Goal: Task Accomplishment & Management: Manage account settings

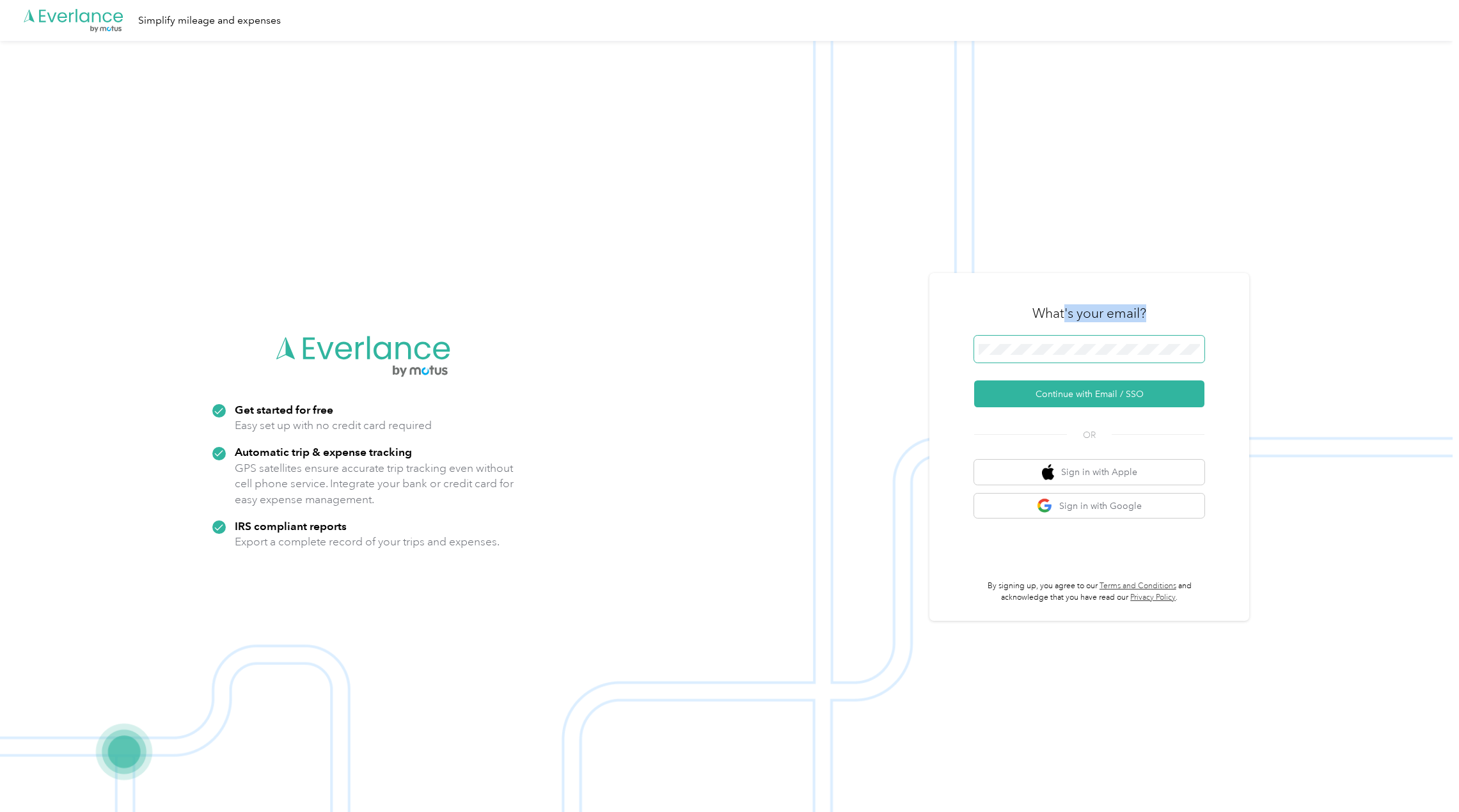
click at [1069, 337] on div "What's your email? Continue with Email / SSO OR Sign in with Apple Sign in with…" at bounding box center [1089, 447] width 230 height 312
click at [1074, 403] on button "Continue with Email / SSO" at bounding box center [1089, 394] width 230 height 27
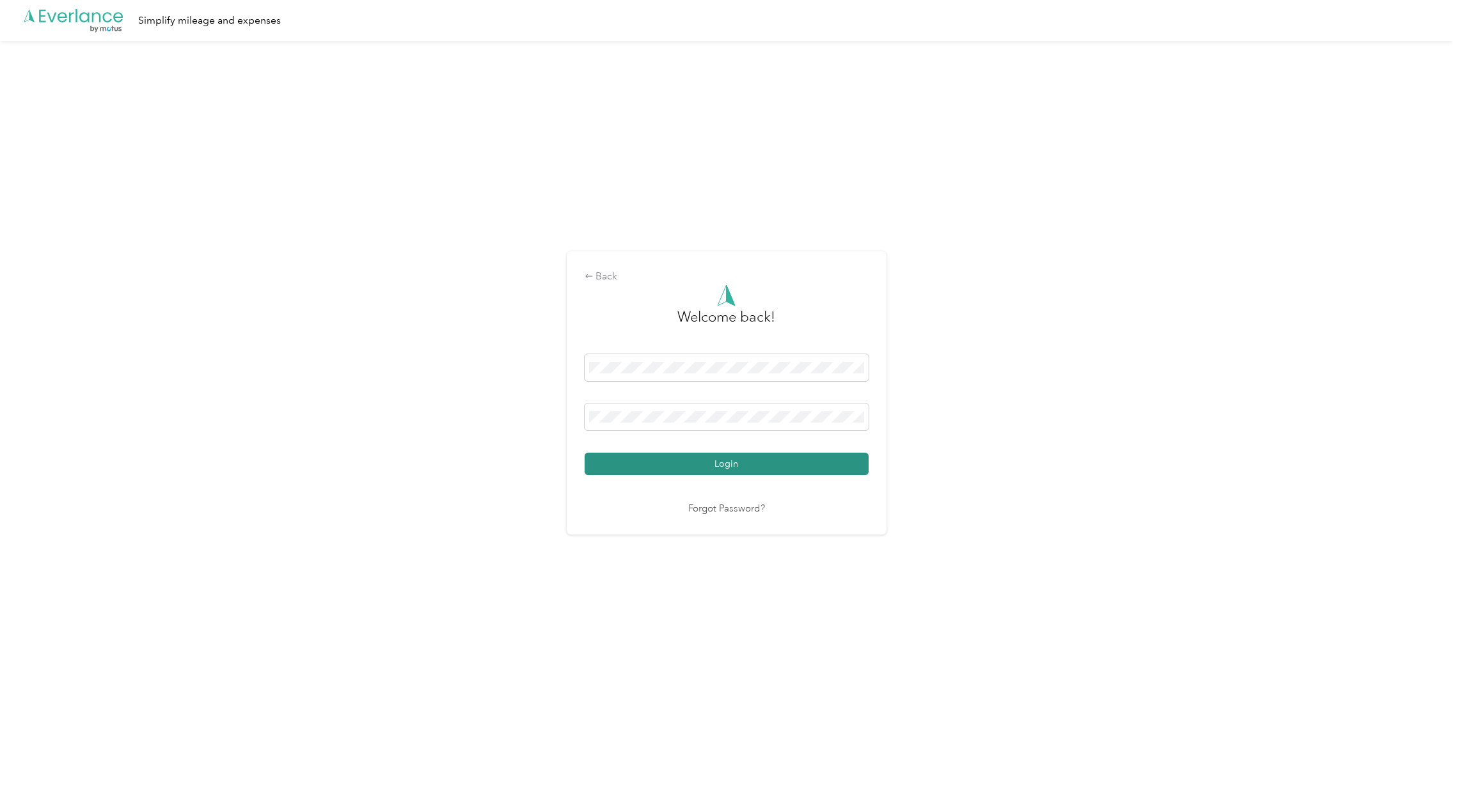
click at [756, 462] on button "Login" at bounding box center [726, 464] width 284 height 23
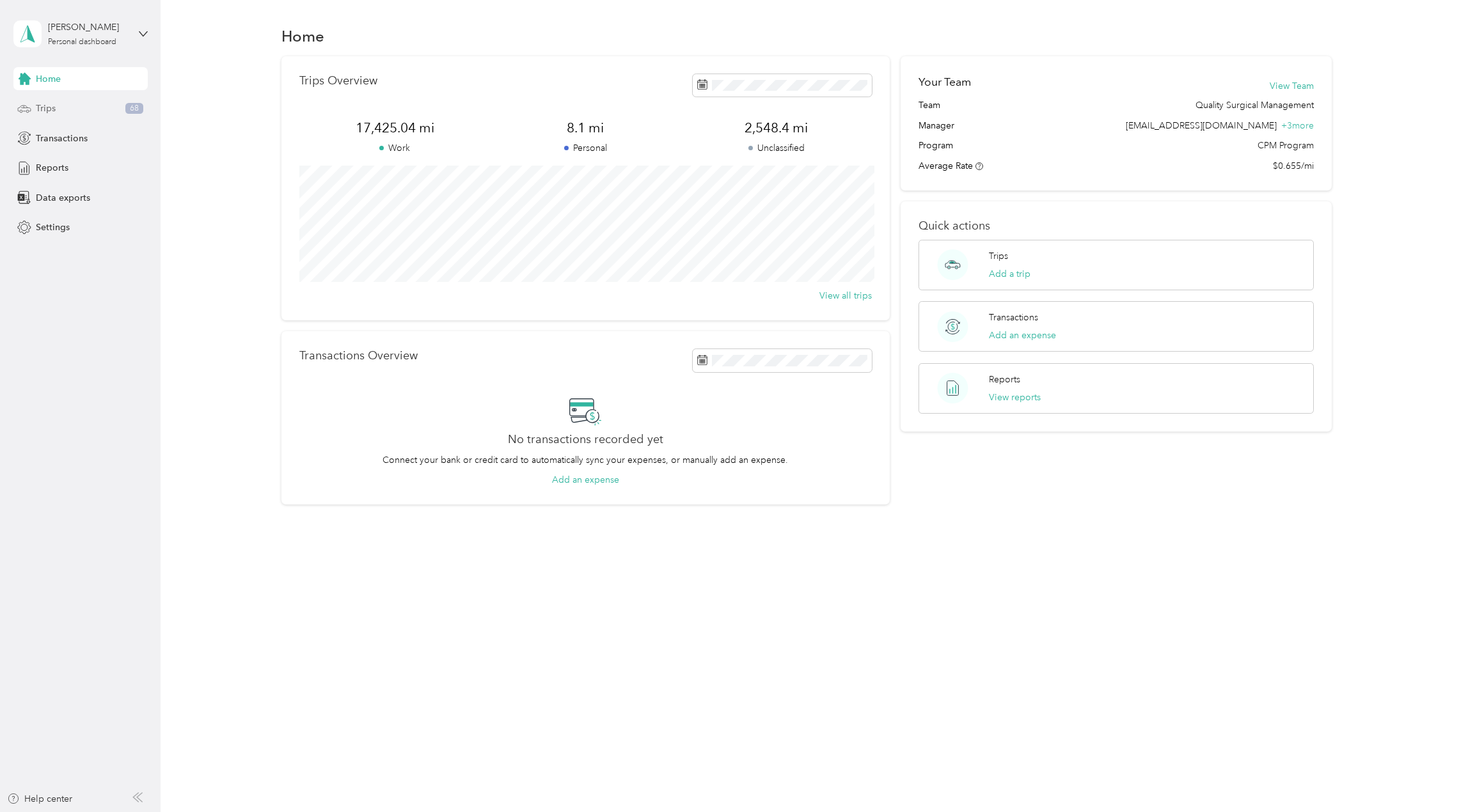
click at [49, 106] on span "Trips" at bounding box center [46, 108] width 20 height 13
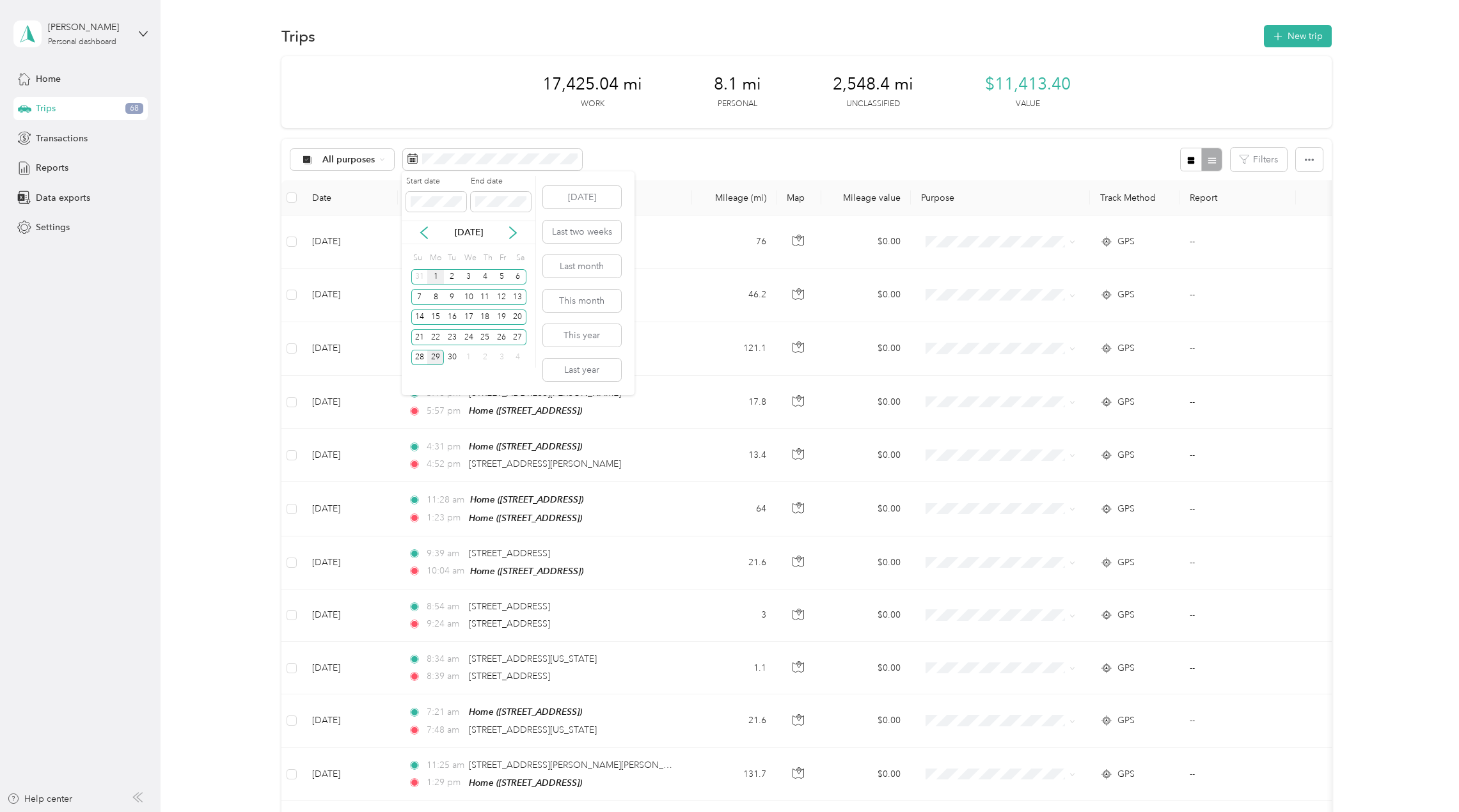
click at [437, 272] on div "1" at bounding box center [436, 277] width 17 height 16
click at [597, 199] on button "Today" at bounding box center [582, 198] width 78 height 23
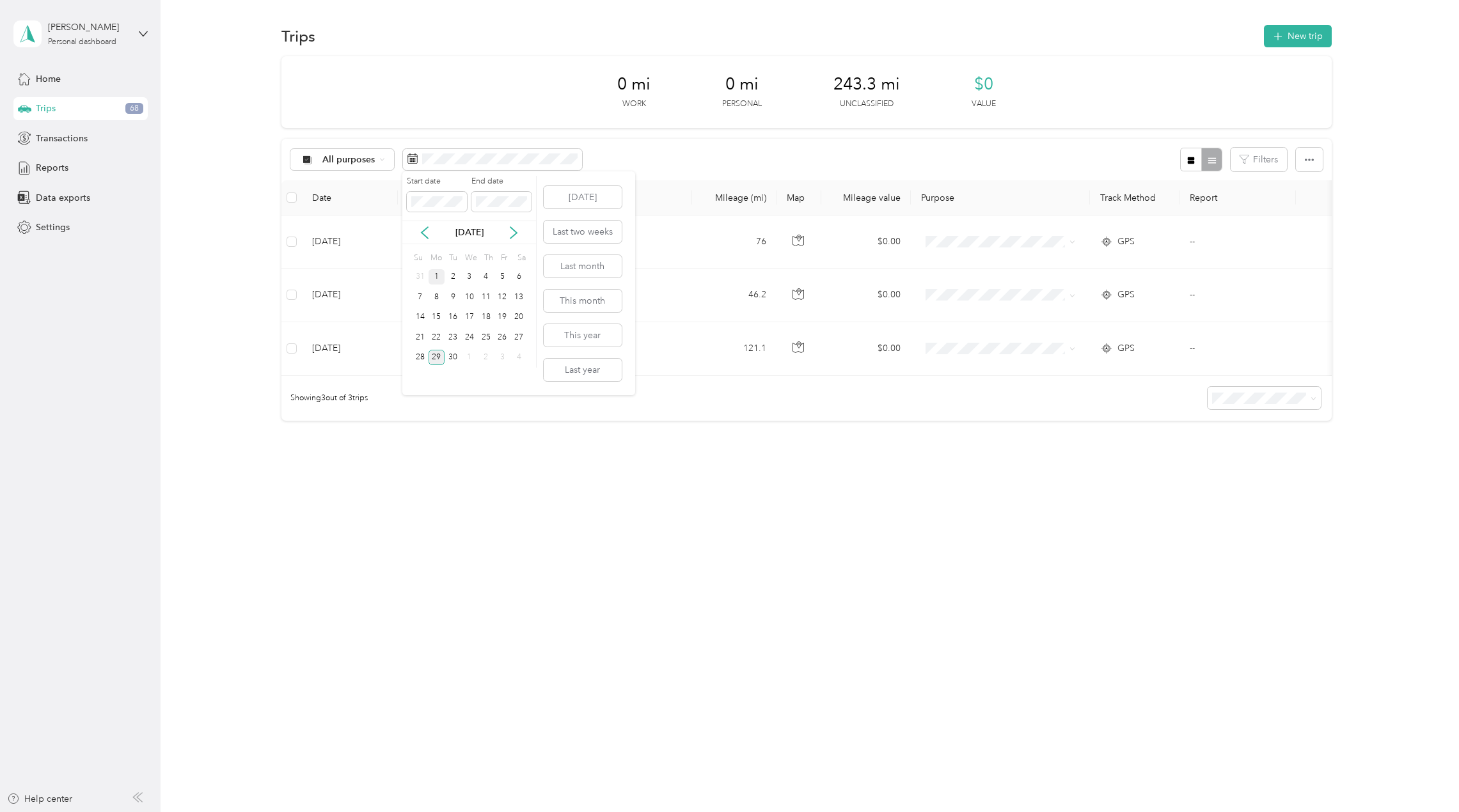
click at [433, 276] on div "1" at bounding box center [436, 277] width 17 height 16
click at [507, 336] on div "26" at bounding box center [502, 337] width 17 height 16
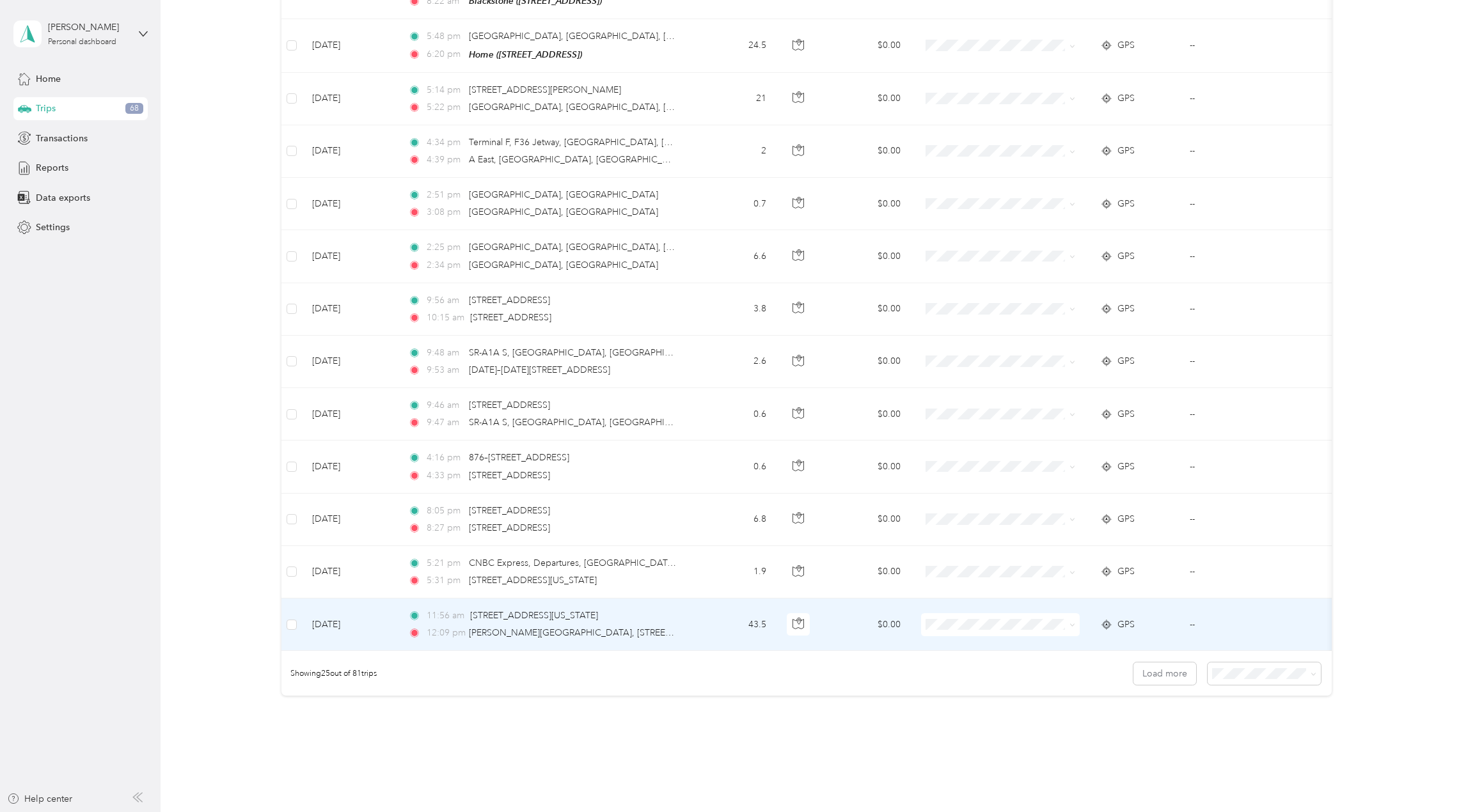
scroll to position [950, 0]
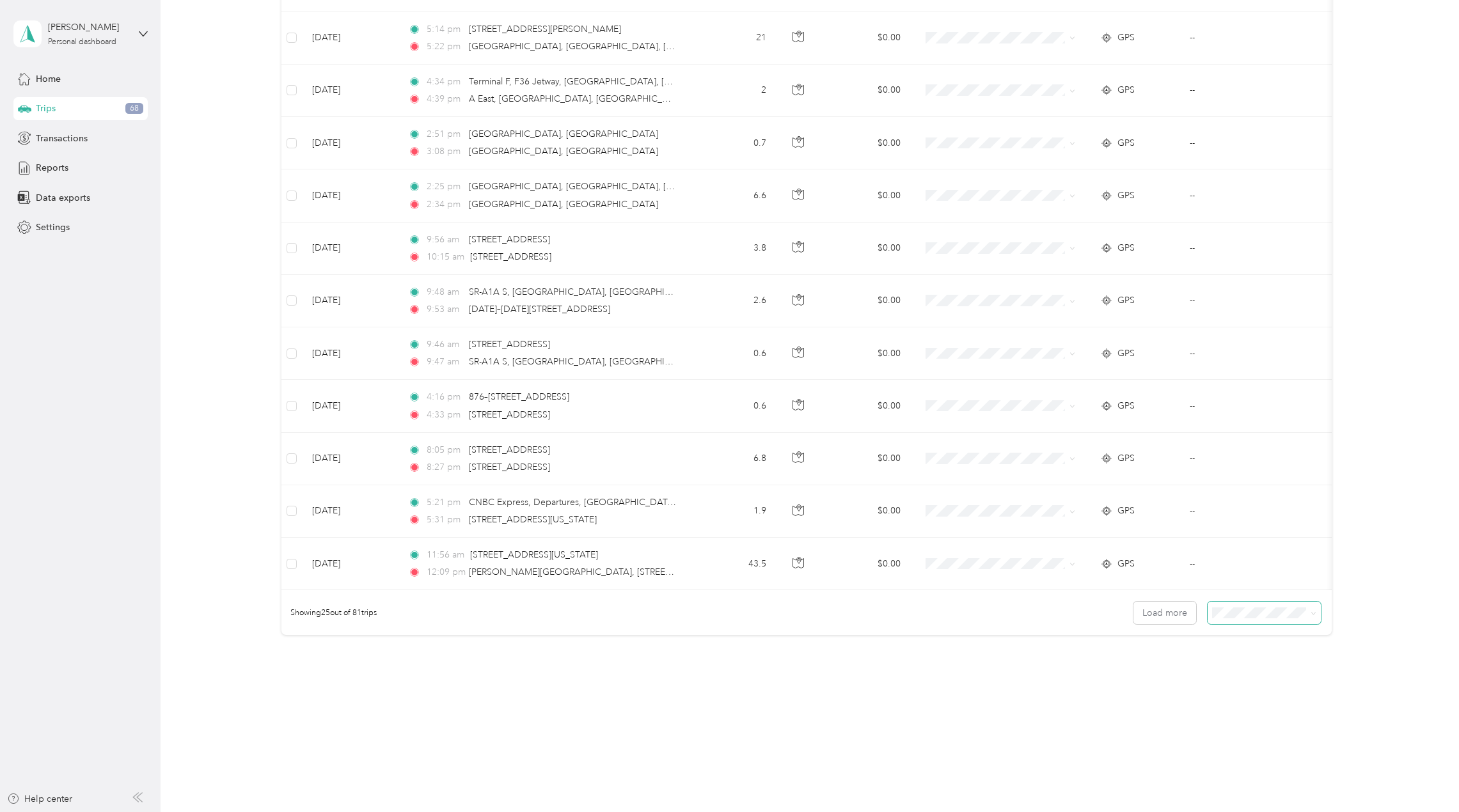
click at [1315, 613] on span at bounding box center [1264, 613] width 113 height 23
click at [1311, 612] on icon at bounding box center [1313, 613] width 6 height 6
click at [1257, 662] on li "50 per load" at bounding box center [1261, 658] width 113 height 23
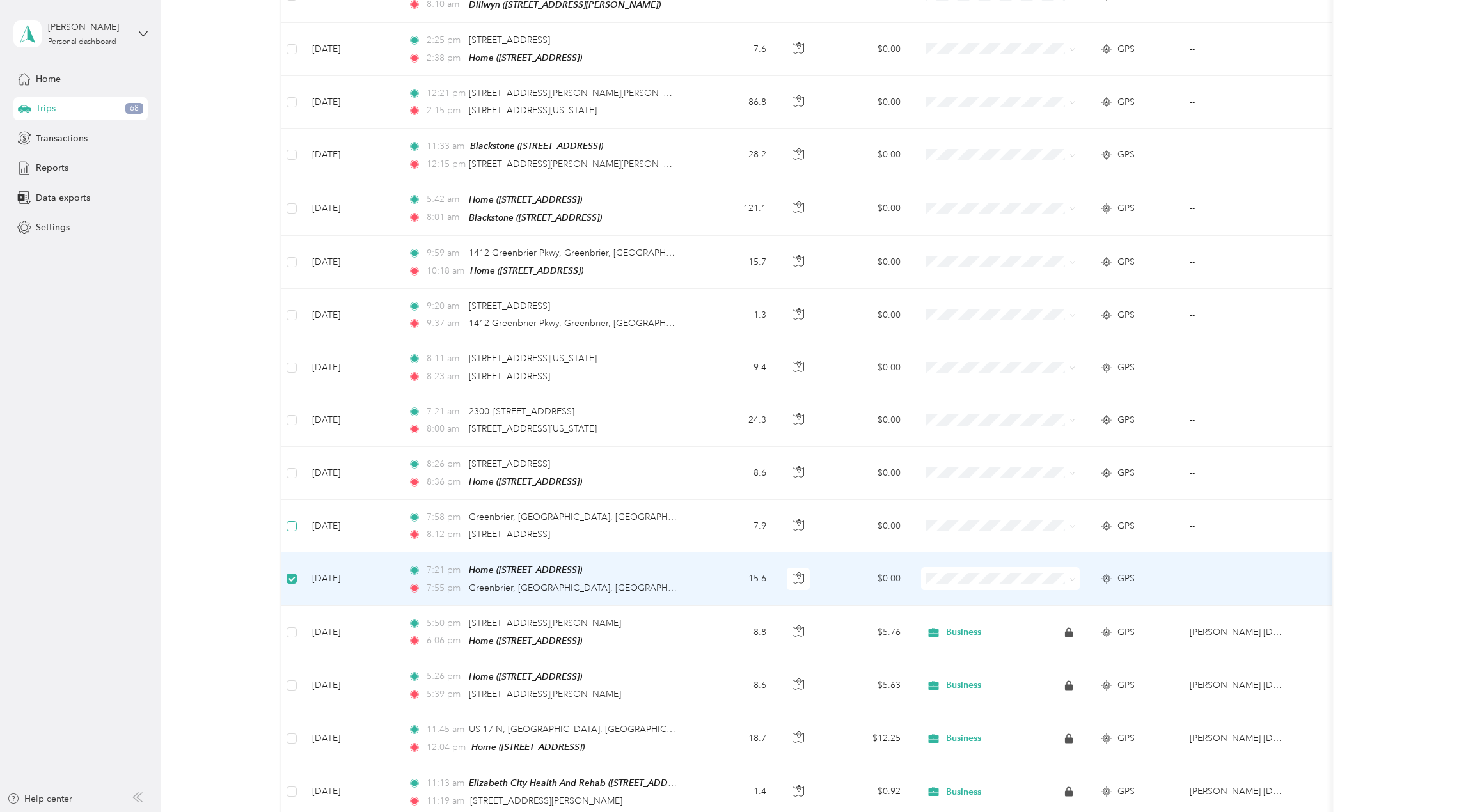
scroll to position [2045, 0]
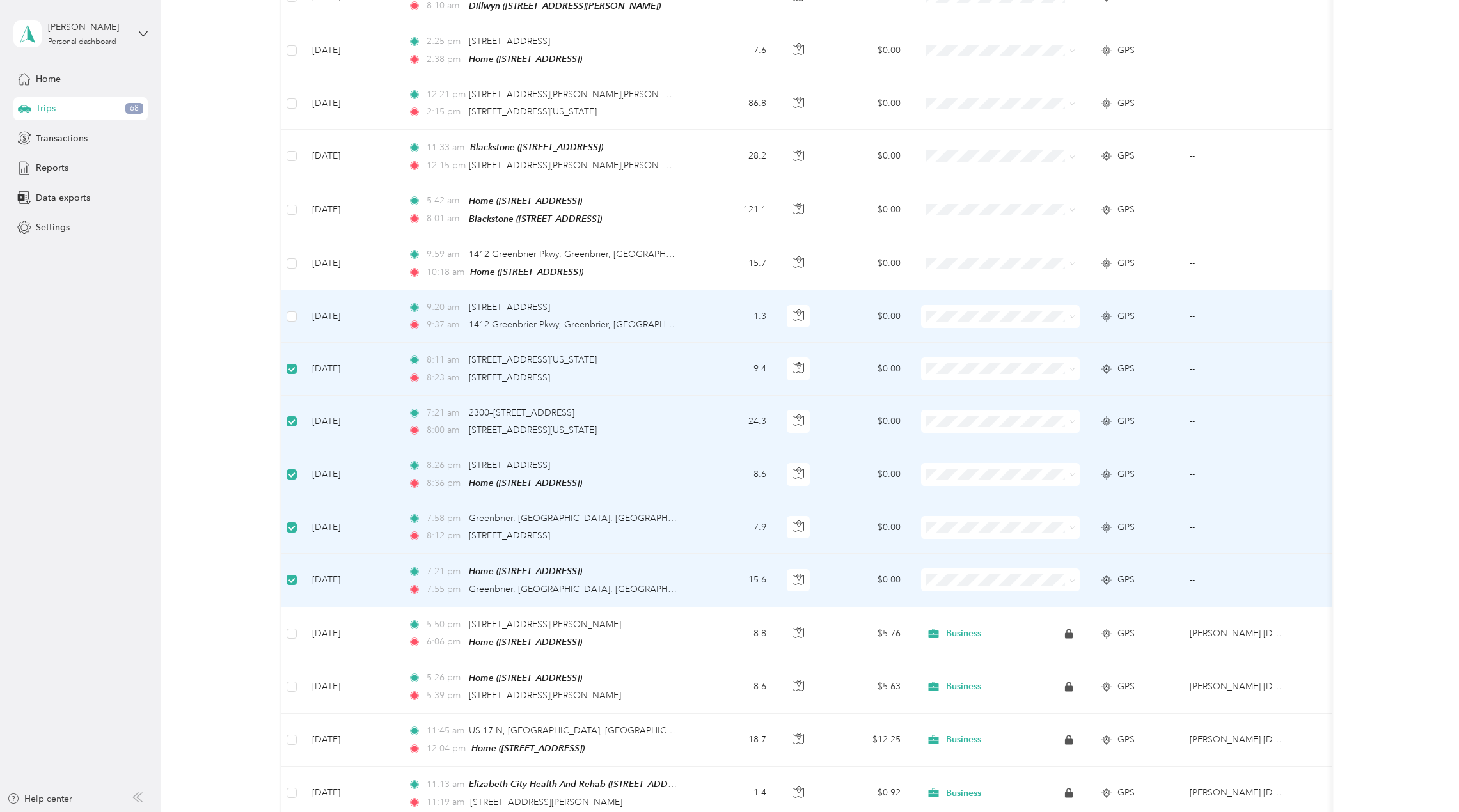
click at [290, 290] on td at bounding box center [291, 317] width 21 height 53
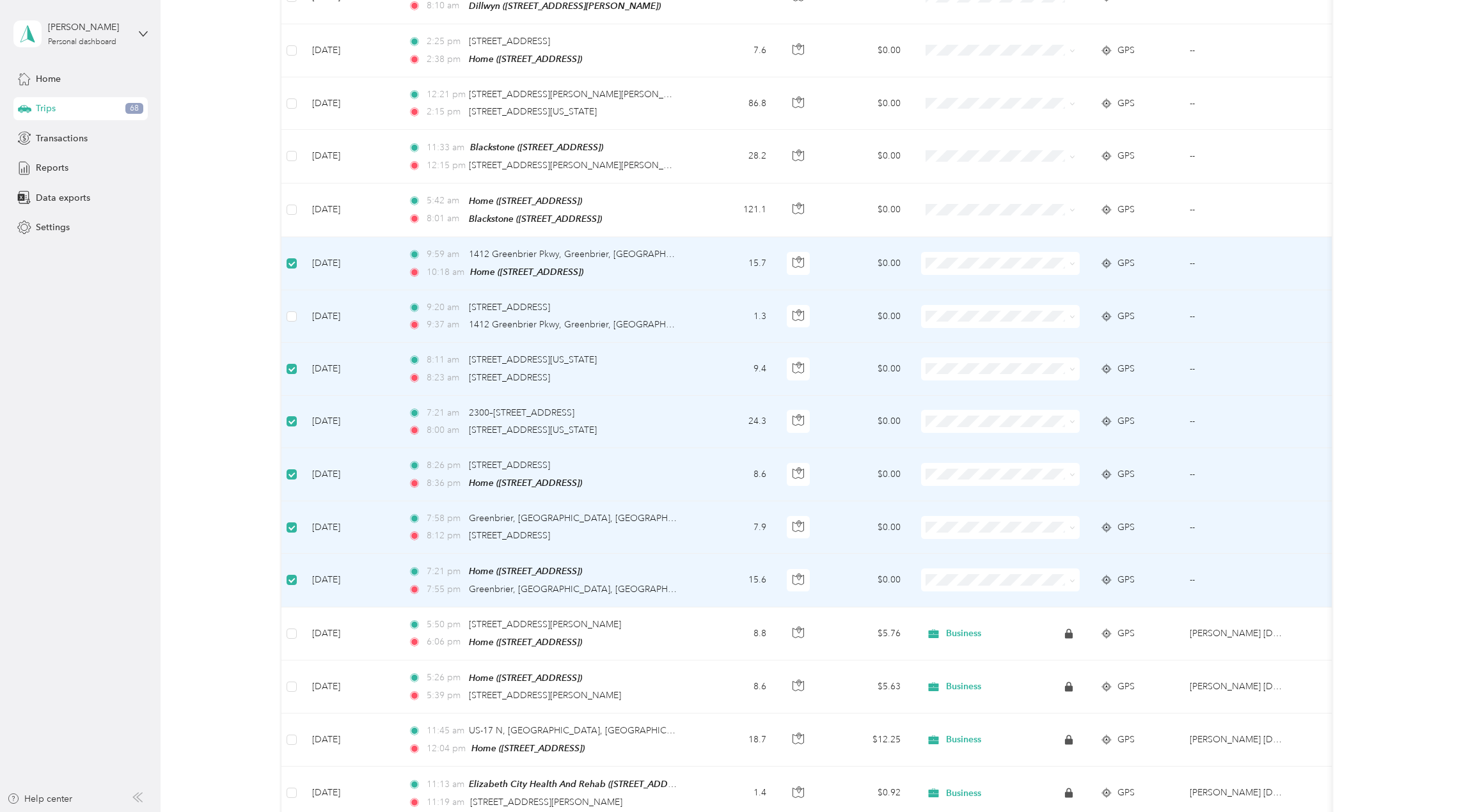
click at [297, 303] on td at bounding box center [291, 317] width 21 height 53
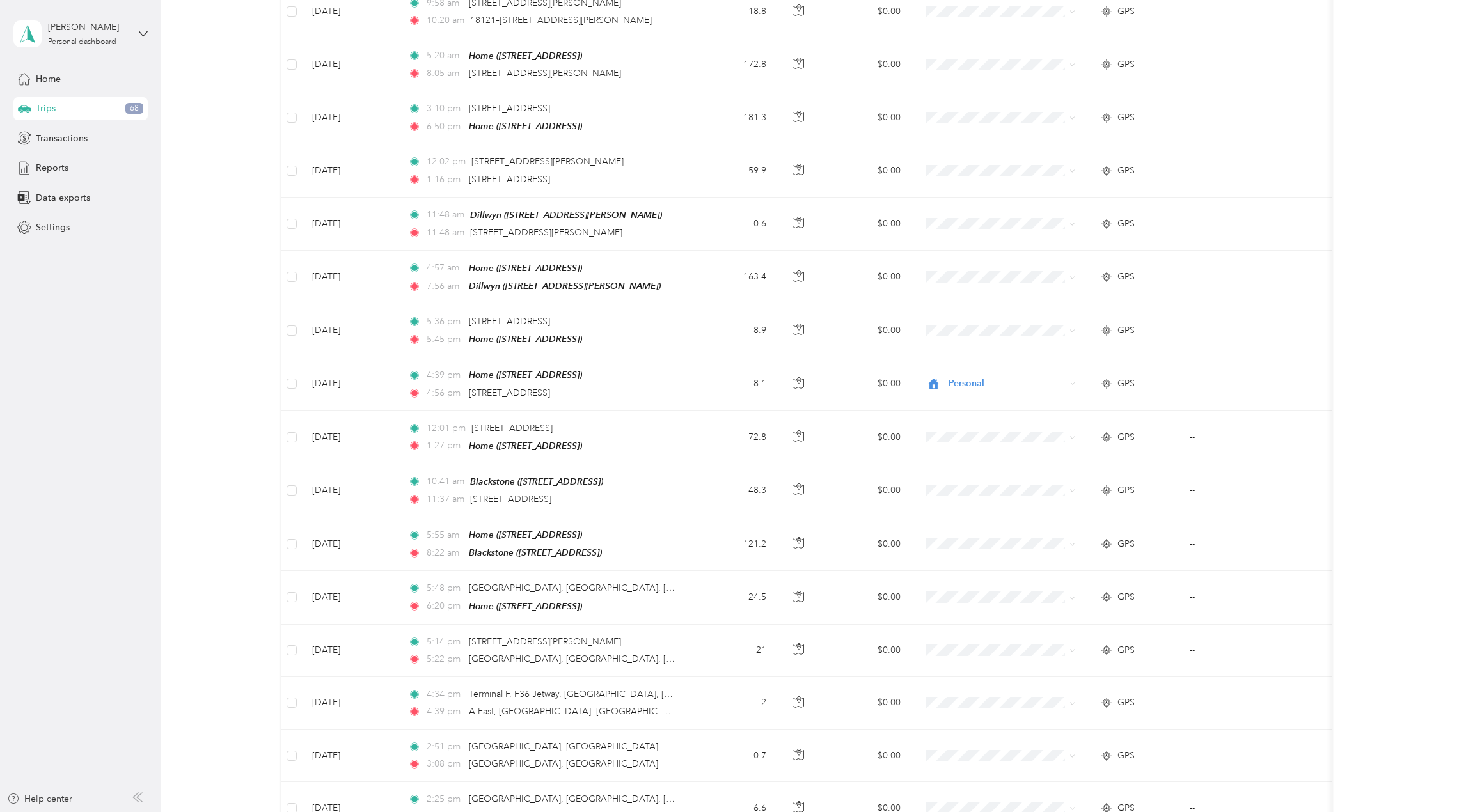
scroll to position [0, 0]
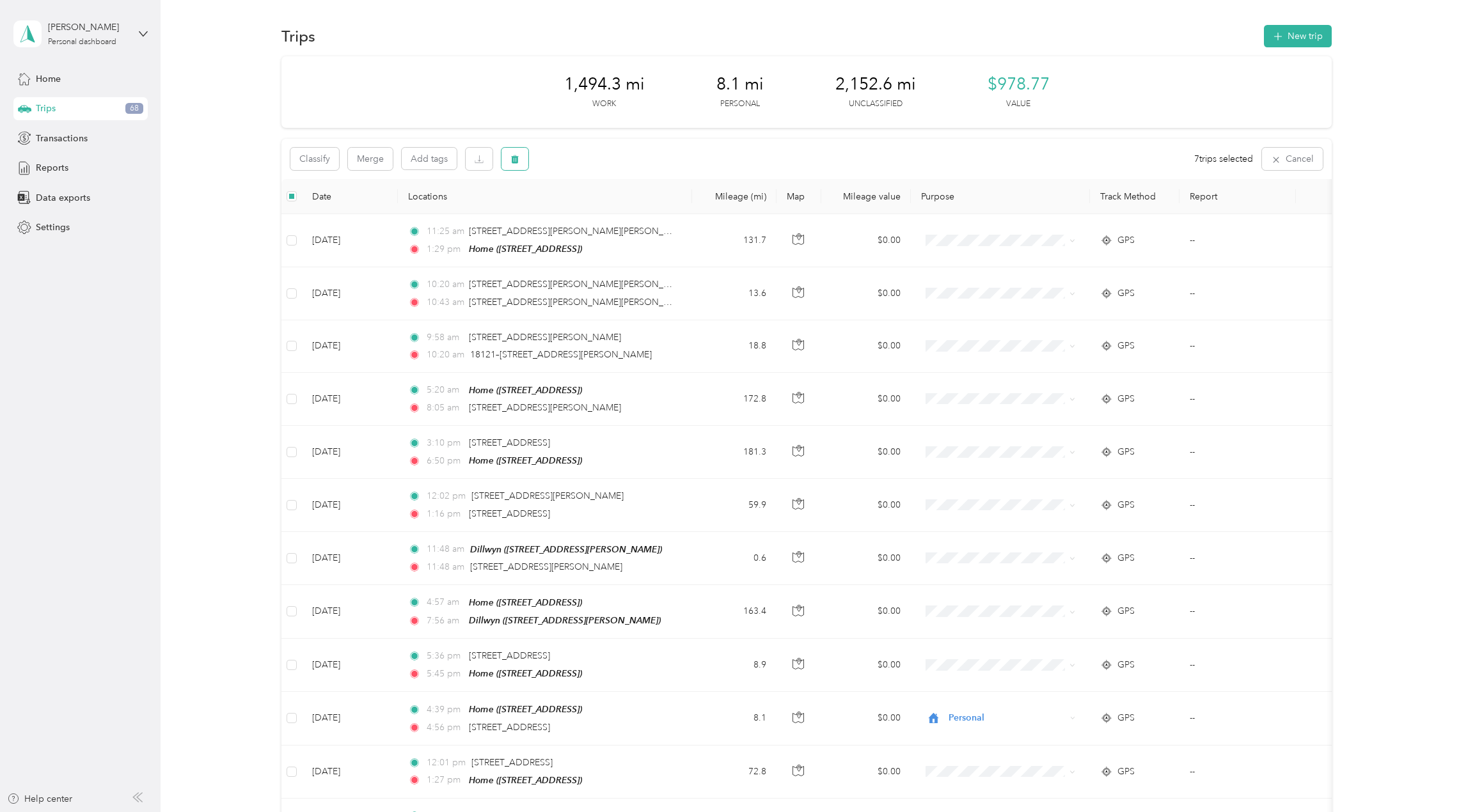
click at [514, 156] on icon "button" at bounding box center [514, 159] width 9 height 9
click at [603, 212] on button "Yes" at bounding box center [609, 212] width 25 height 21
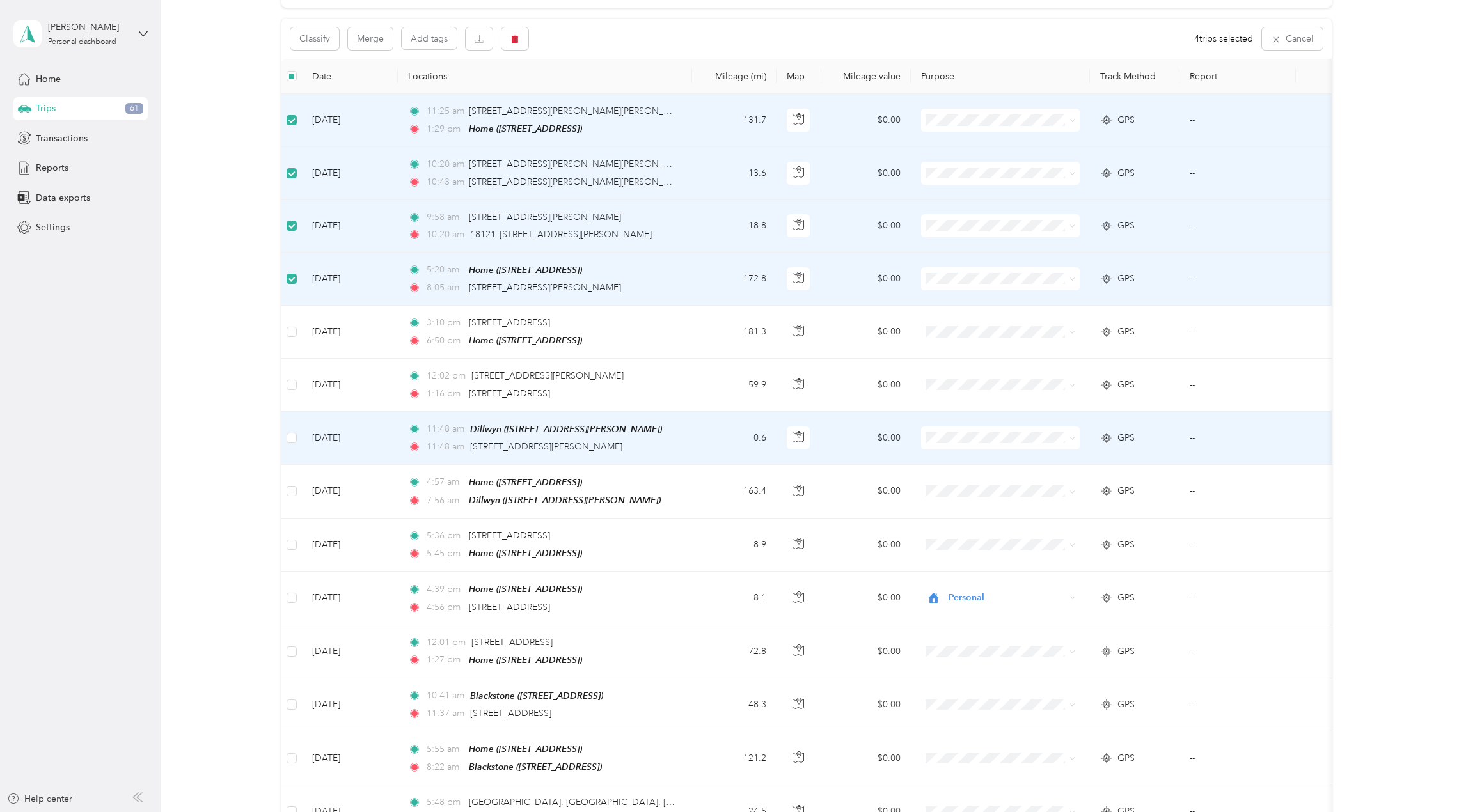
scroll to position [128, 0]
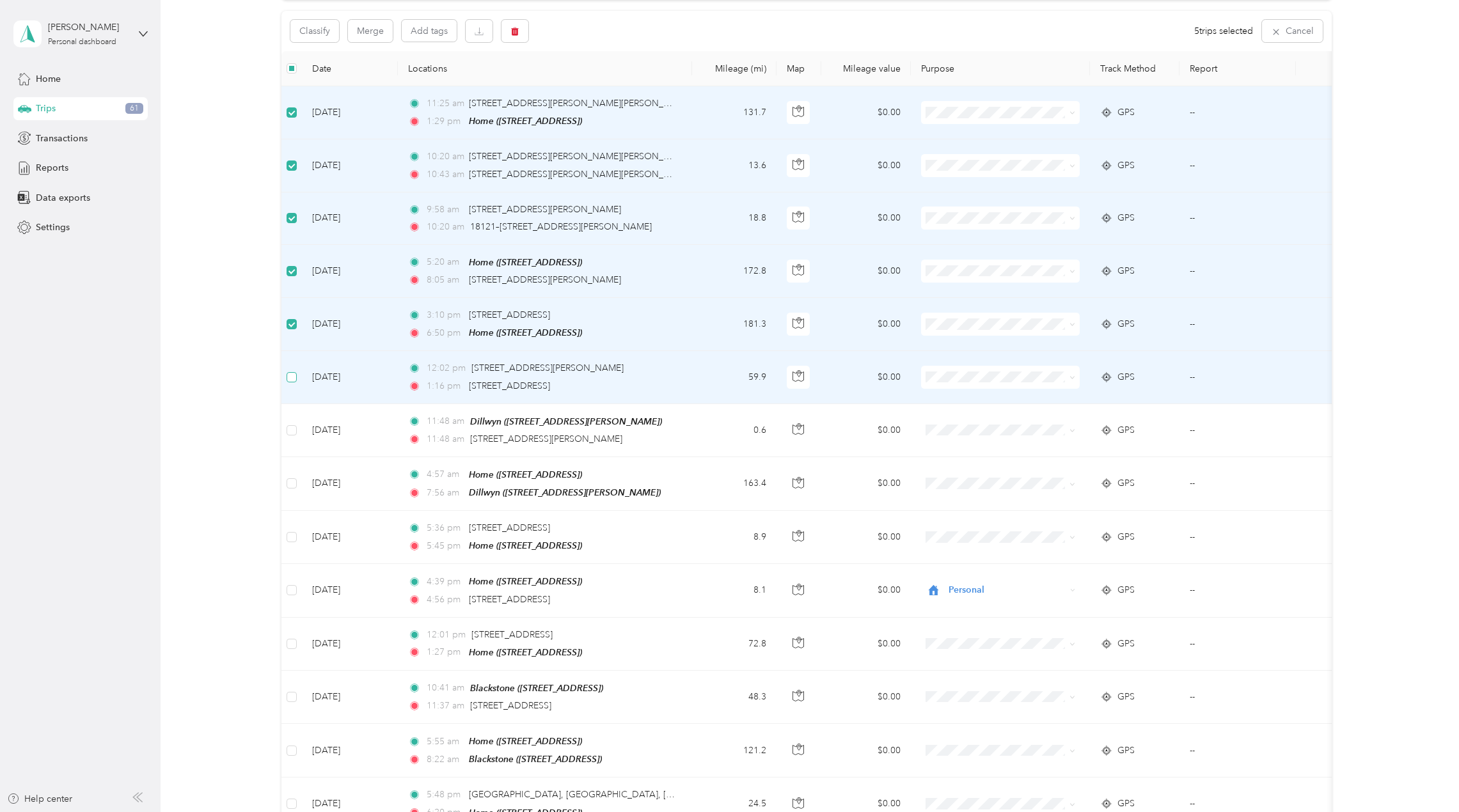
click at [292, 370] on label at bounding box center [291, 377] width 10 height 14
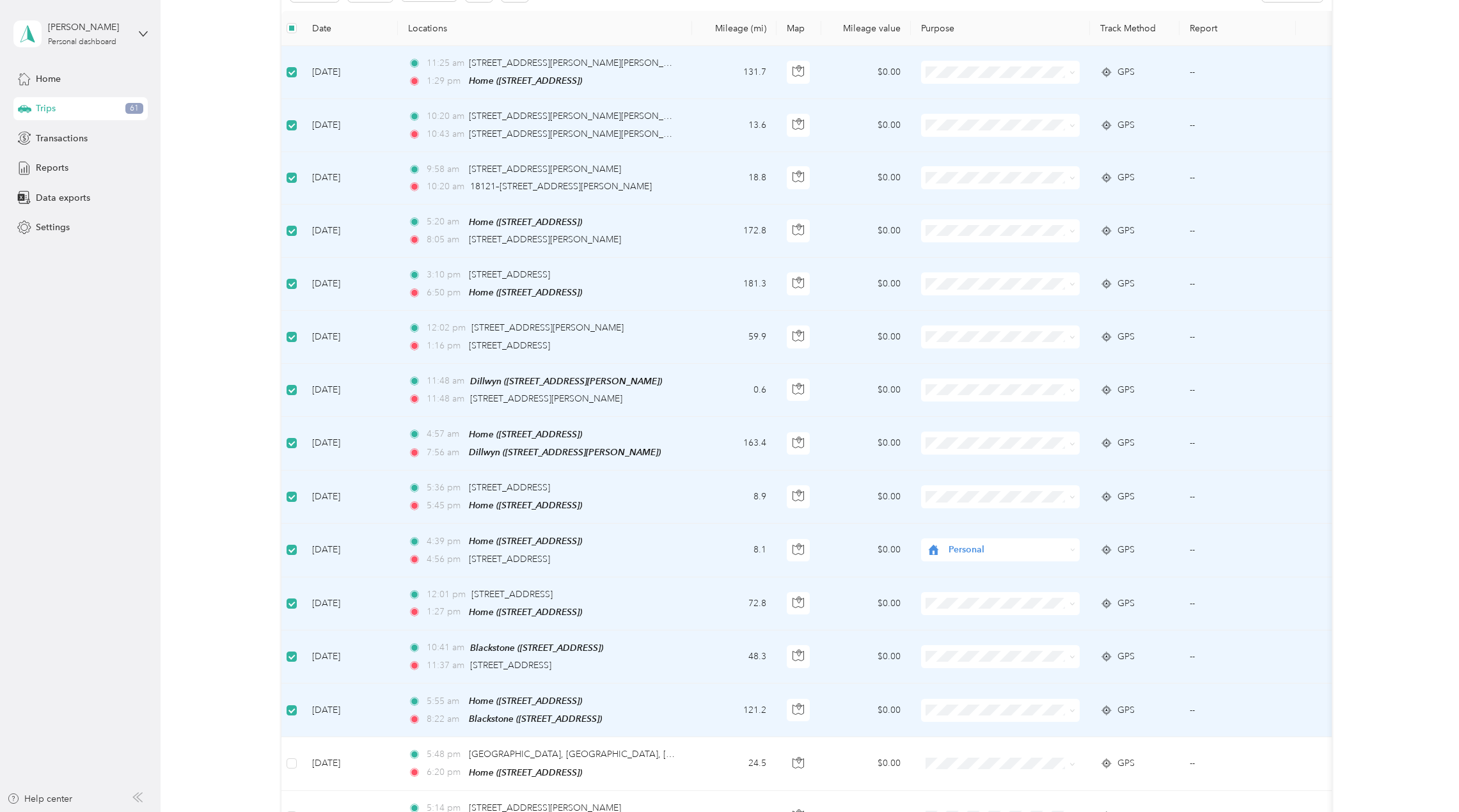
scroll to position [0, 0]
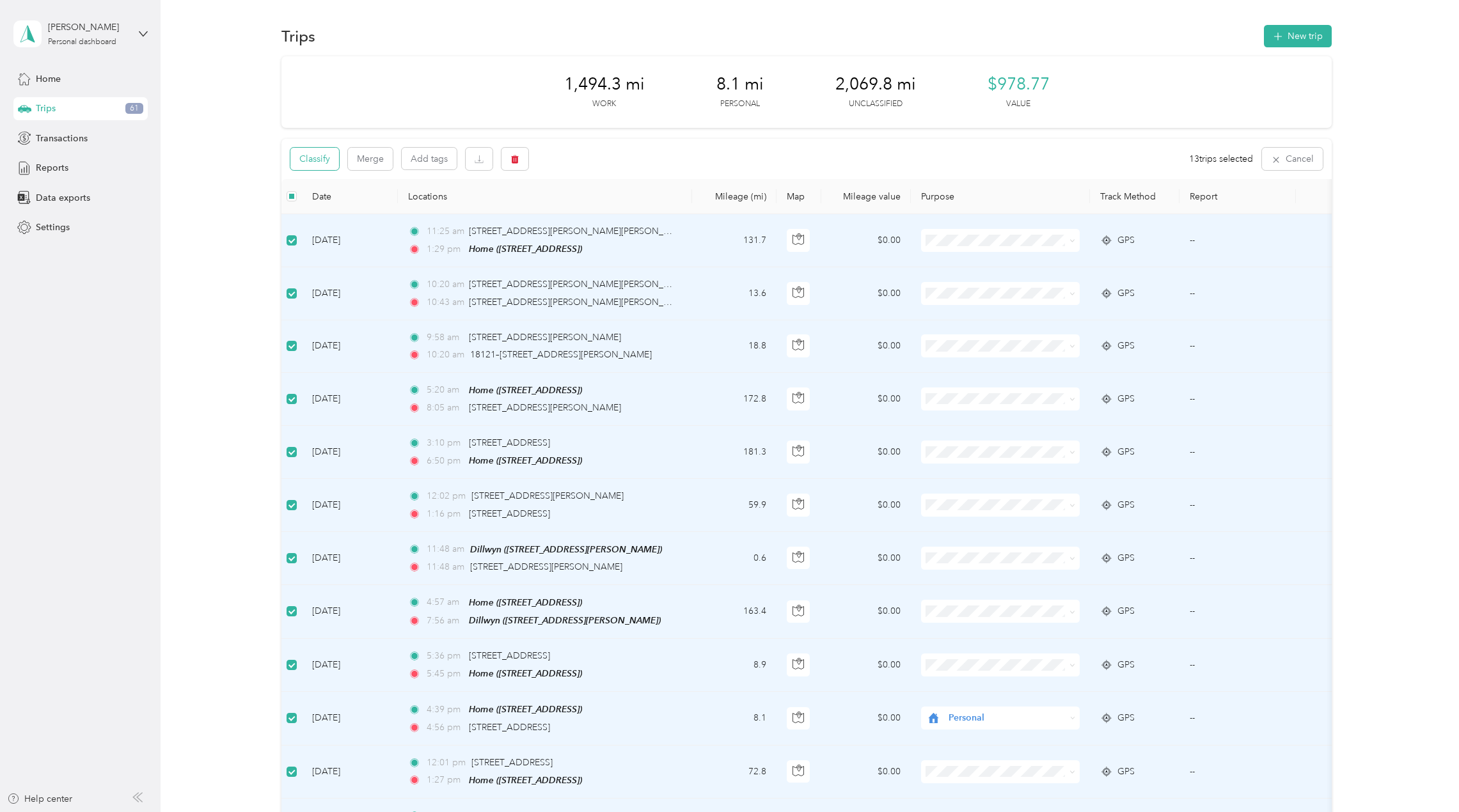
click at [321, 156] on button "Classify" at bounding box center [315, 159] width 49 height 23
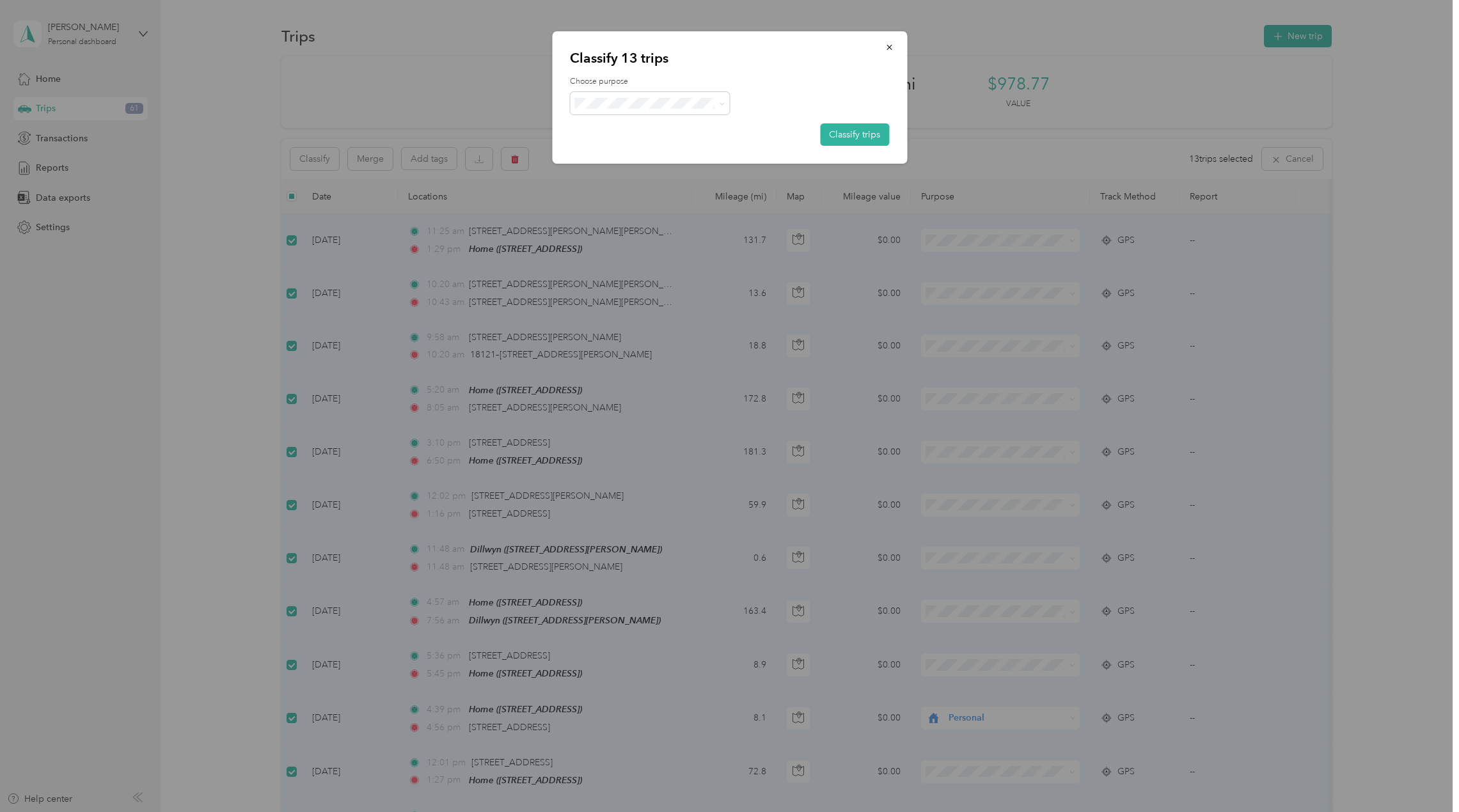
click at [615, 126] on span "Business" at bounding box center [661, 125] width 119 height 13
click at [877, 138] on button "Classify trips" at bounding box center [854, 135] width 69 height 23
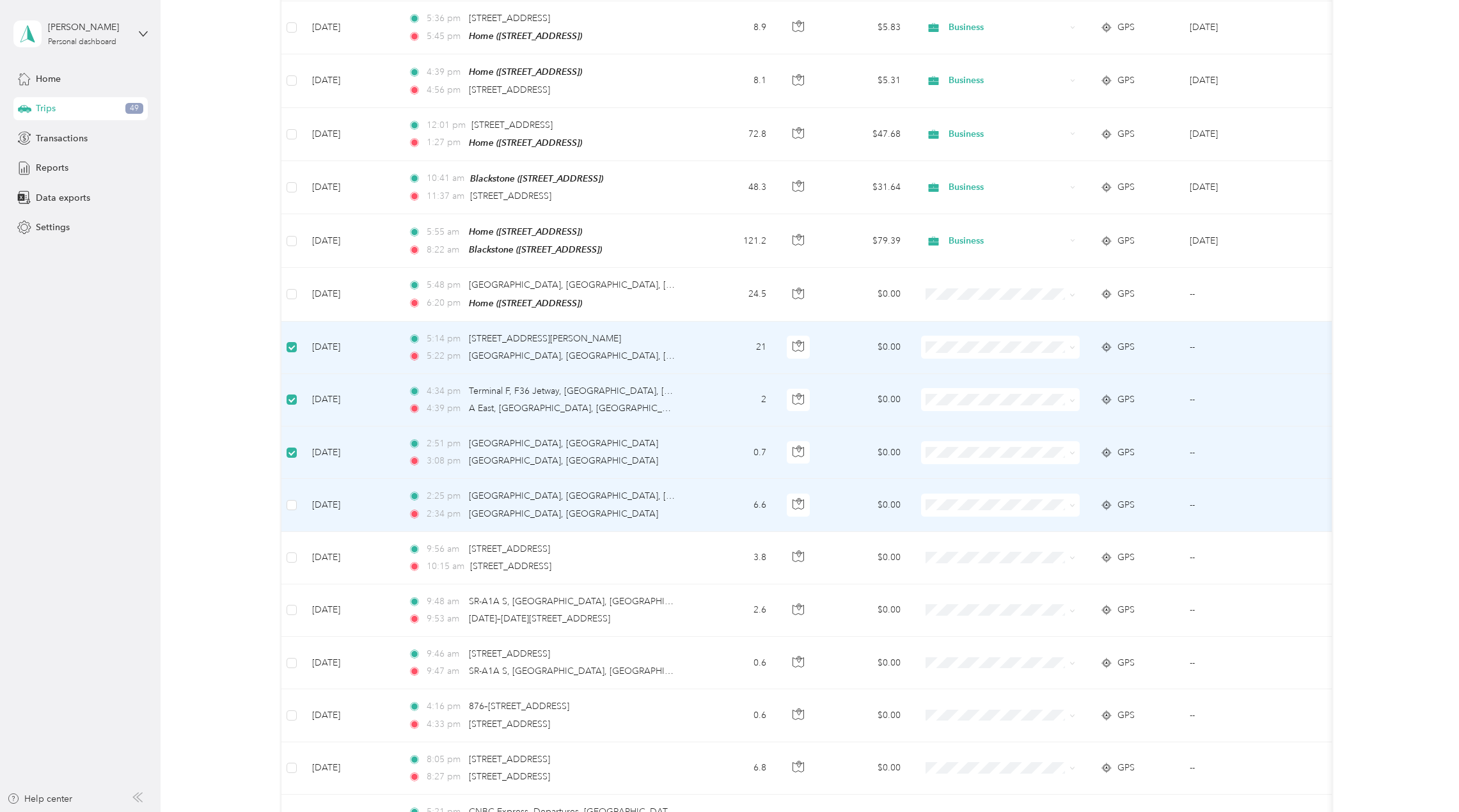
scroll to position [638, 0]
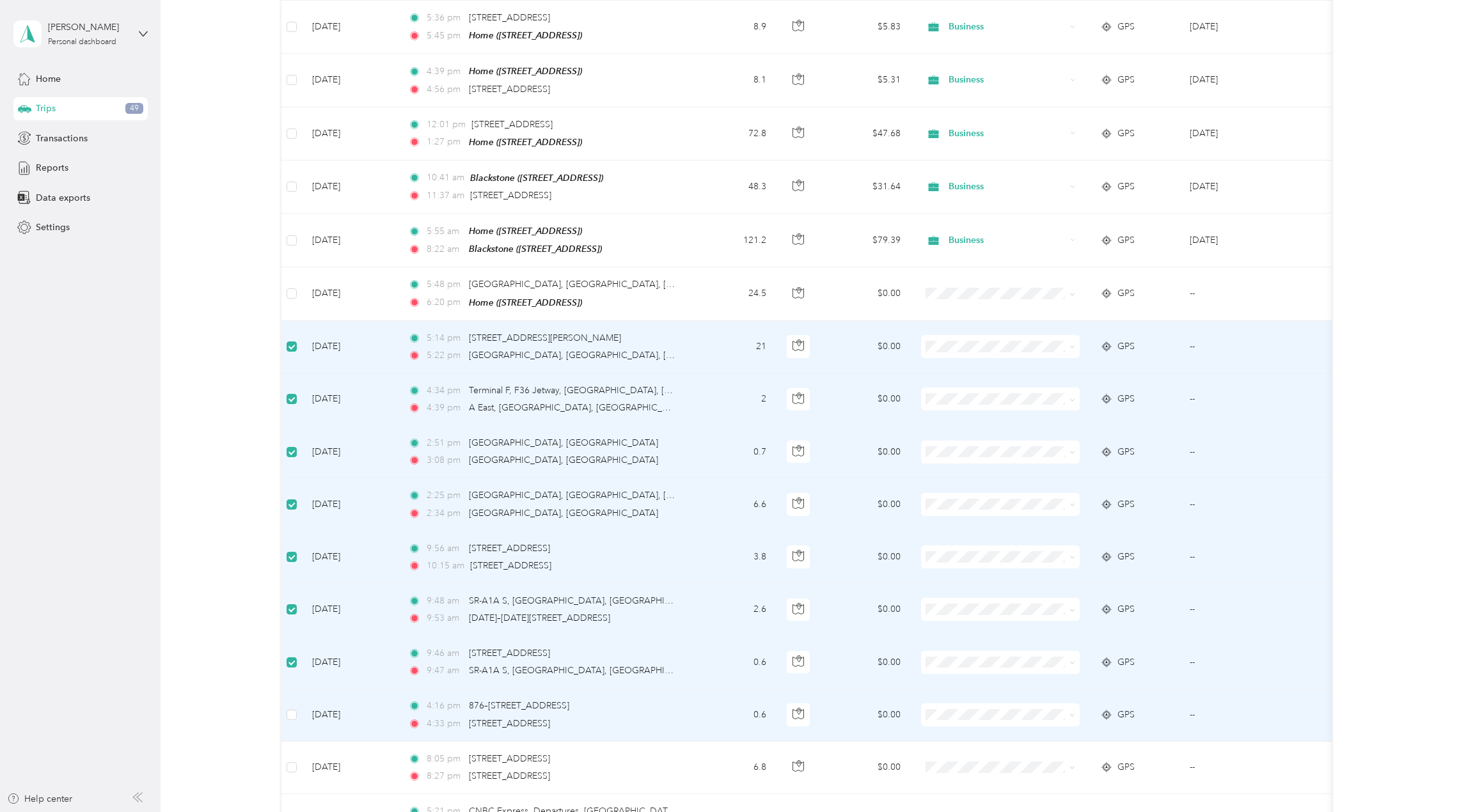
click at [285, 703] on td at bounding box center [291, 715] width 21 height 53
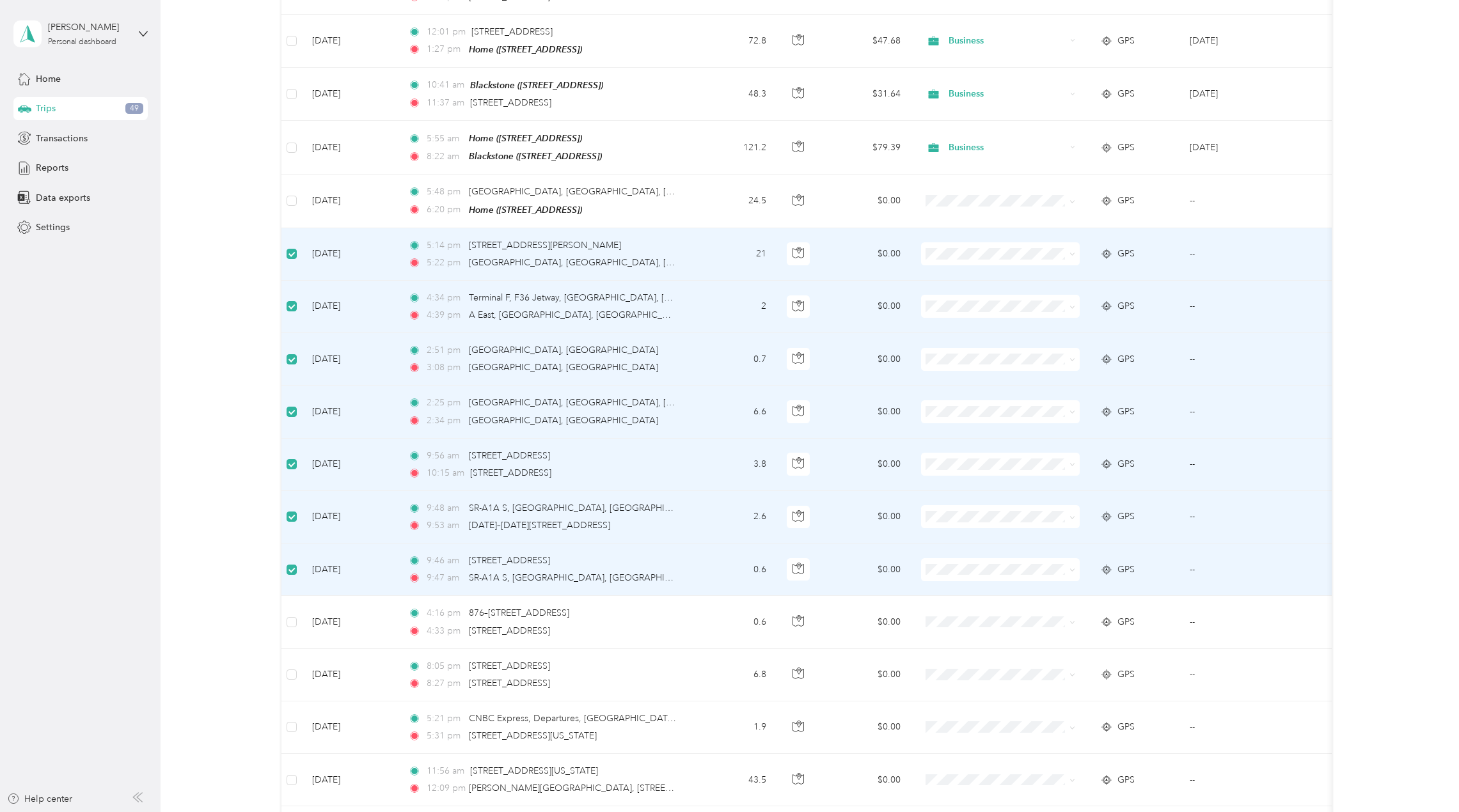
scroll to position [893, 0]
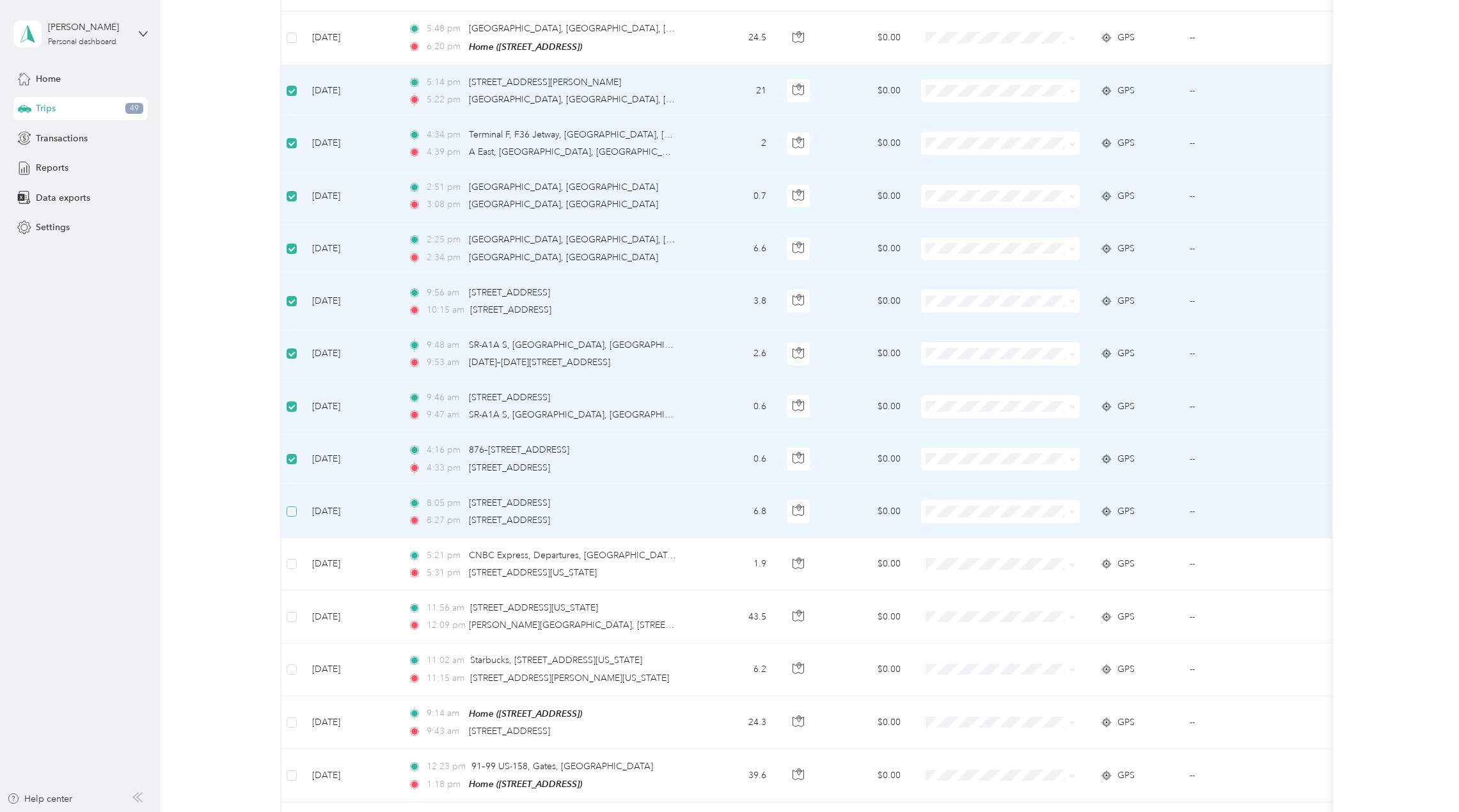
click at [287, 497] on td at bounding box center [291, 512] width 21 height 53
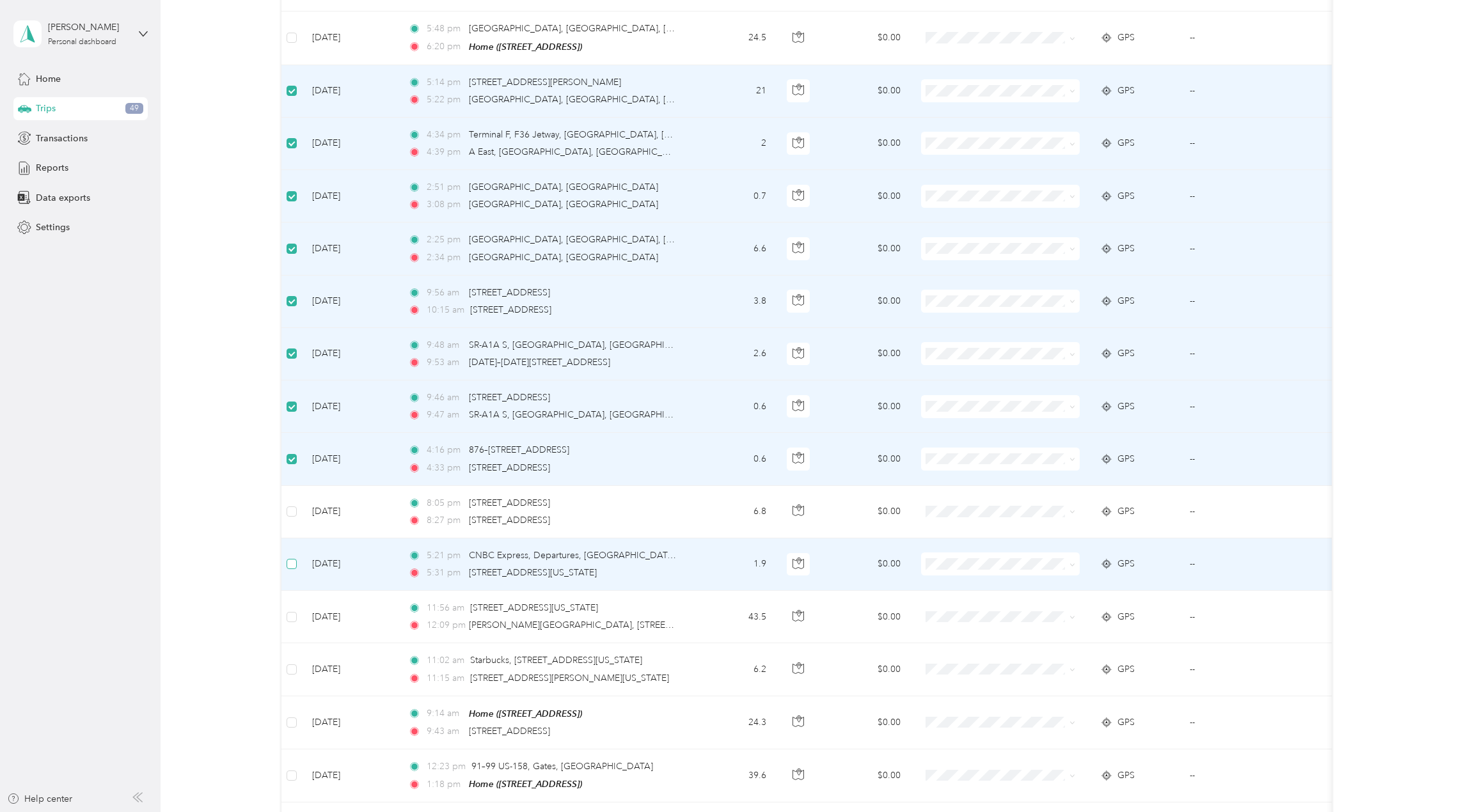
click at [292, 557] on label at bounding box center [291, 564] width 10 height 14
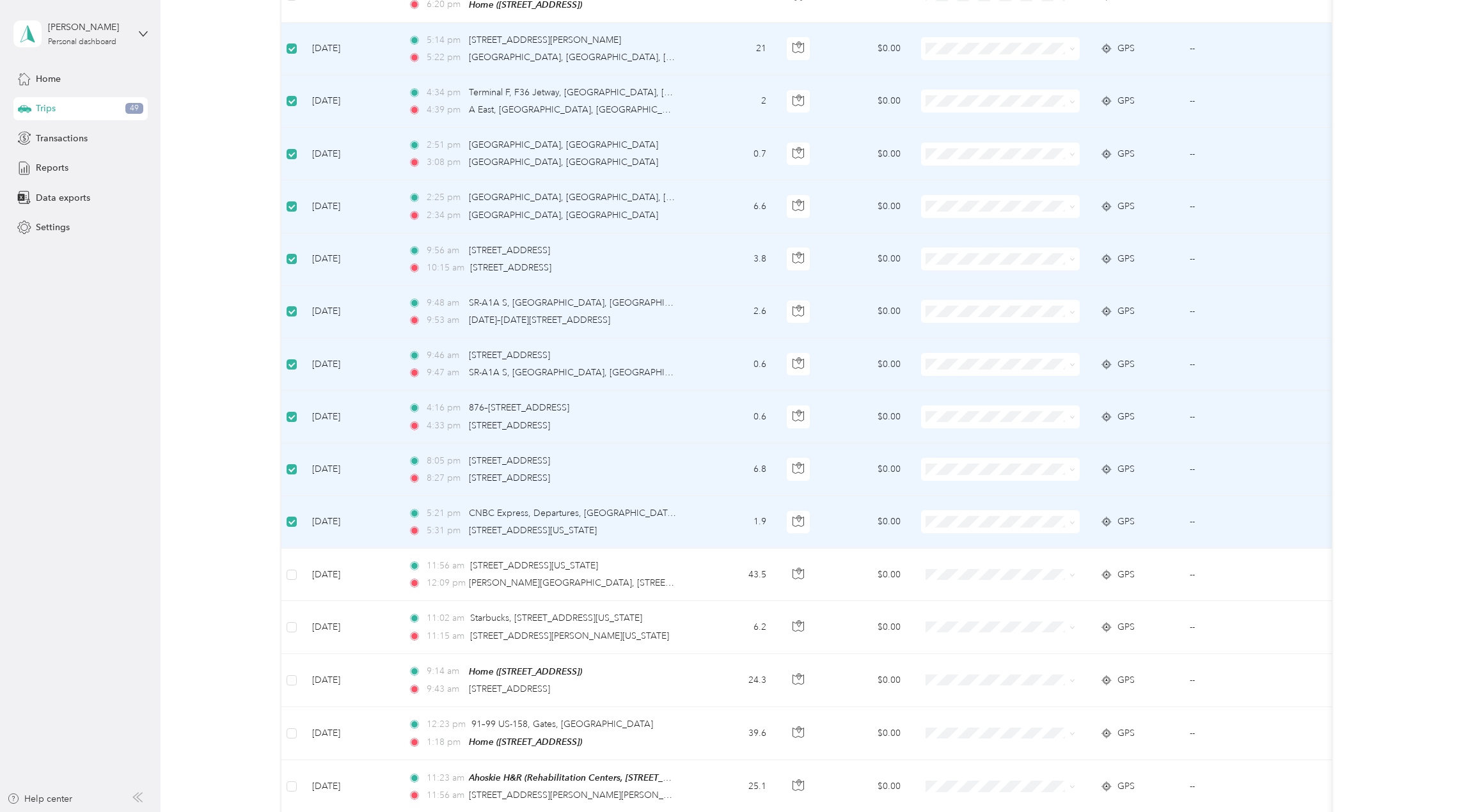
scroll to position [958, 0]
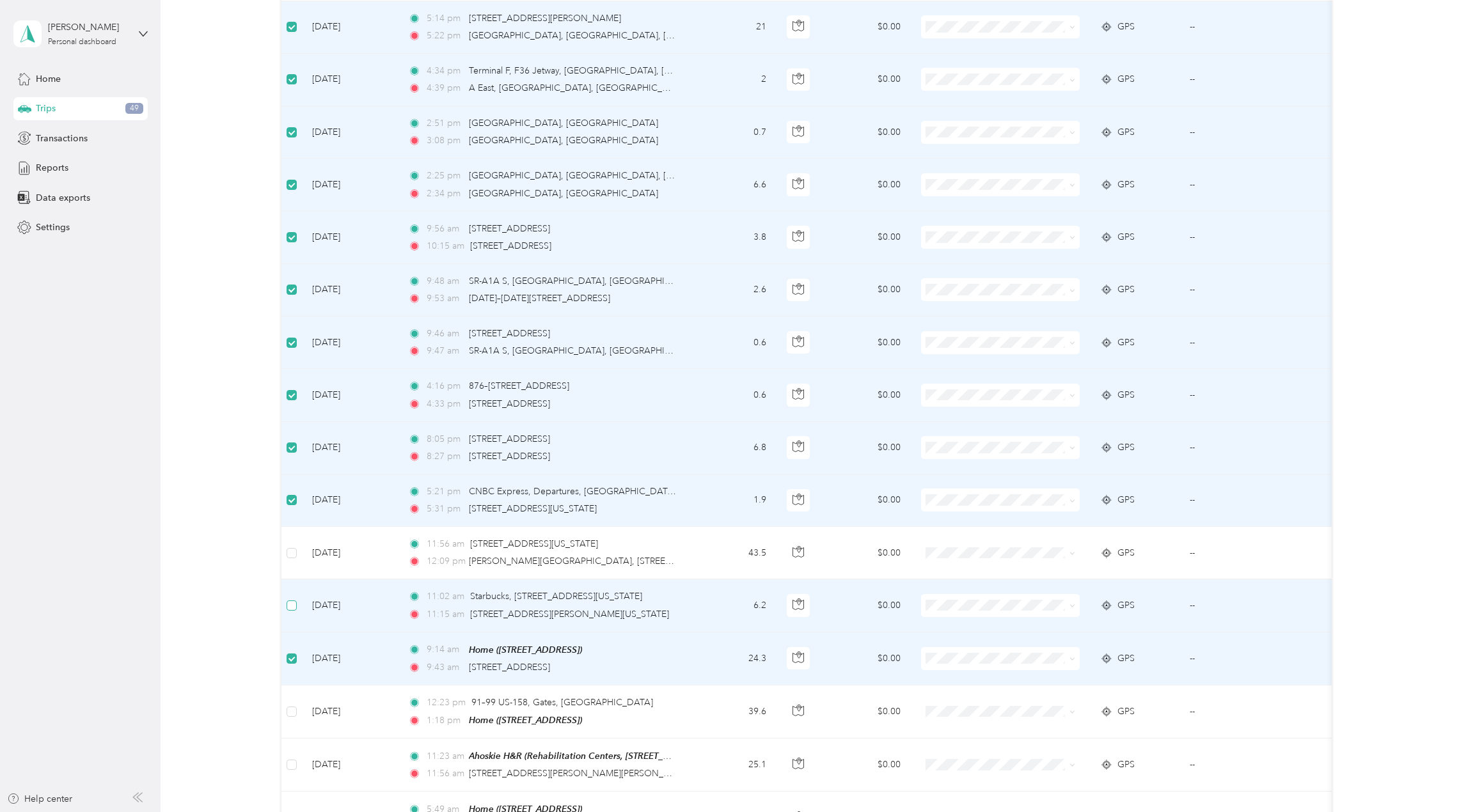
click at [289, 598] on label at bounding box center [291, 605] width 10 height 14
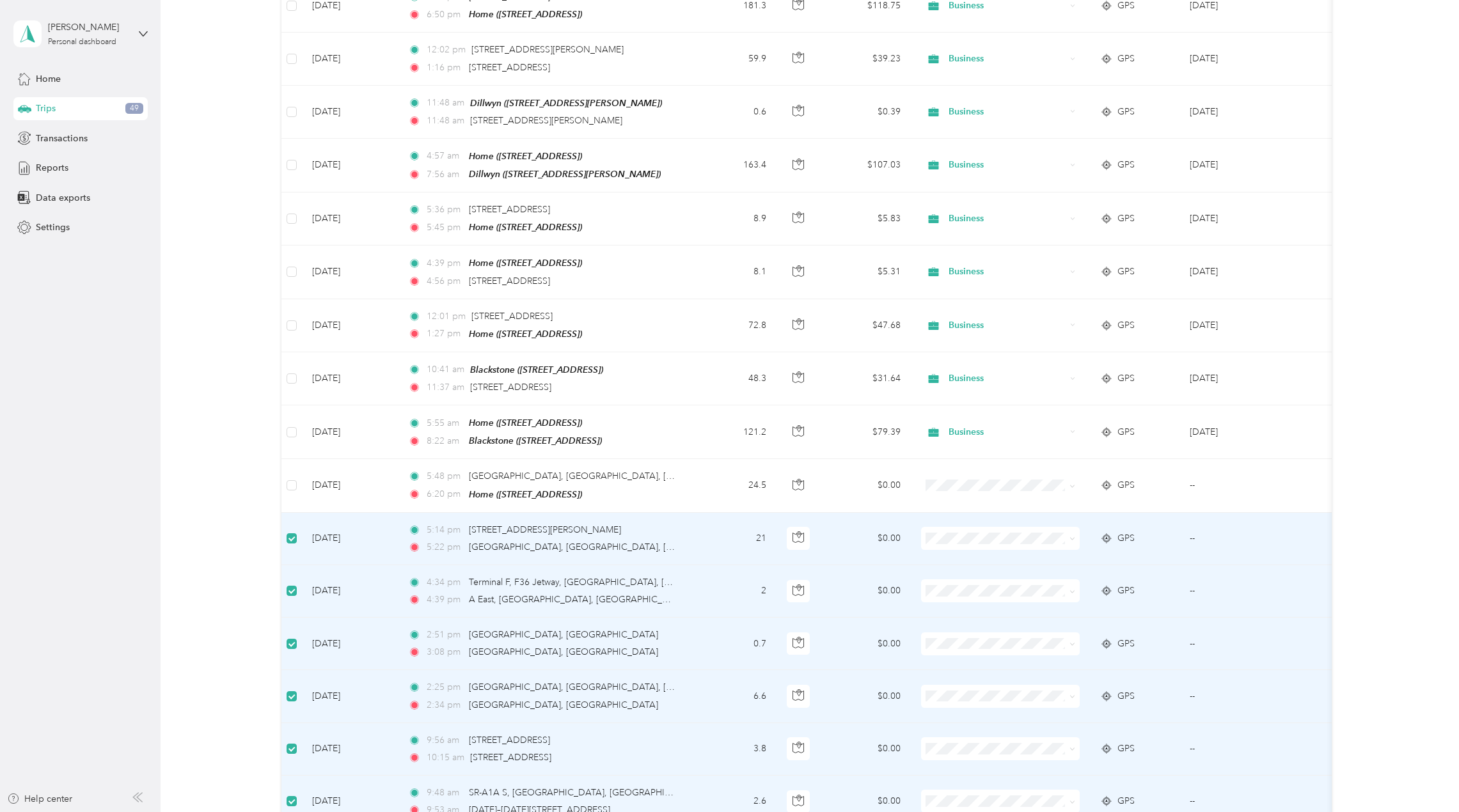
scroll to position [0, 0]
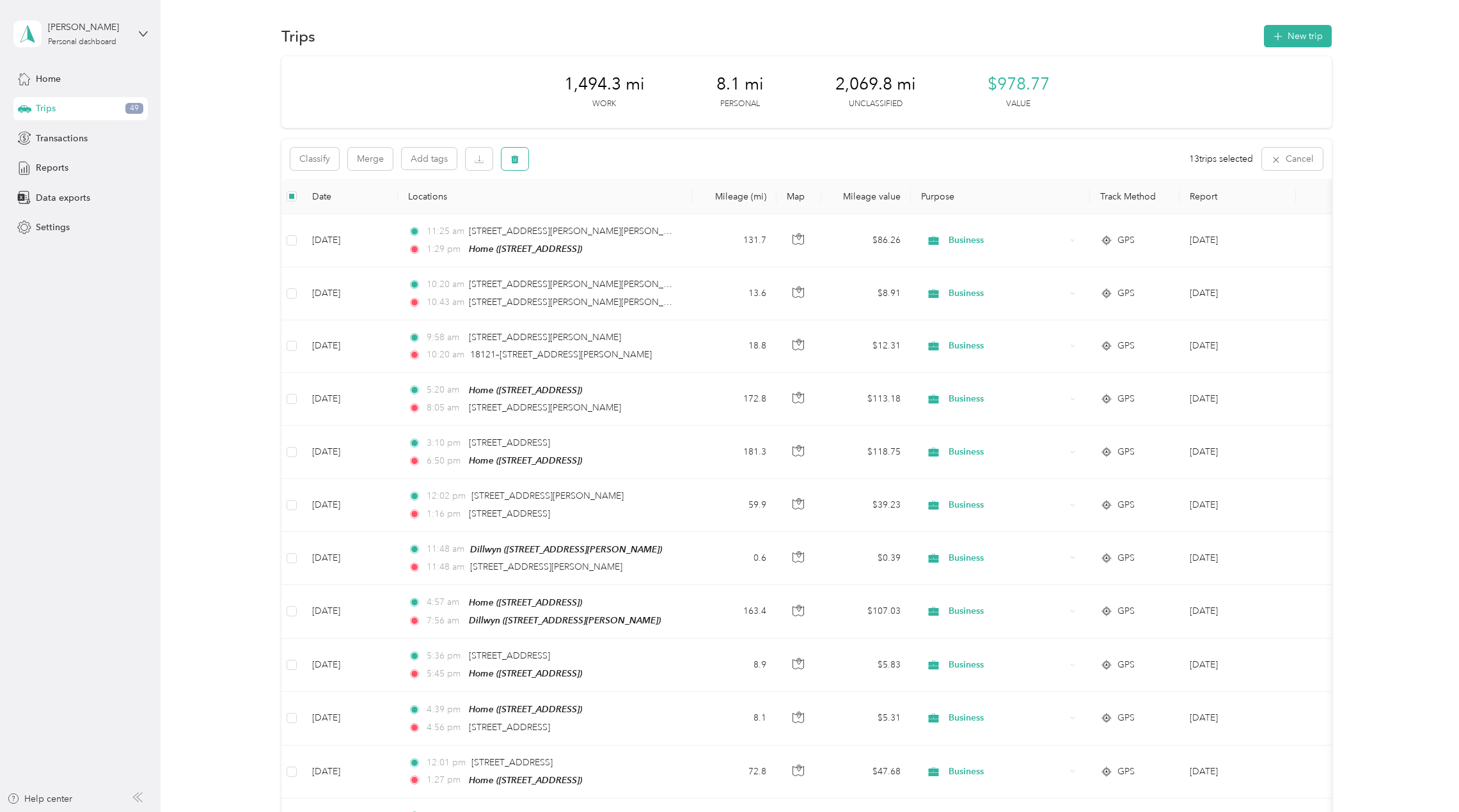
click at [510, 156] on icon "button" at bounding box center [514, 159] width 9 height 9
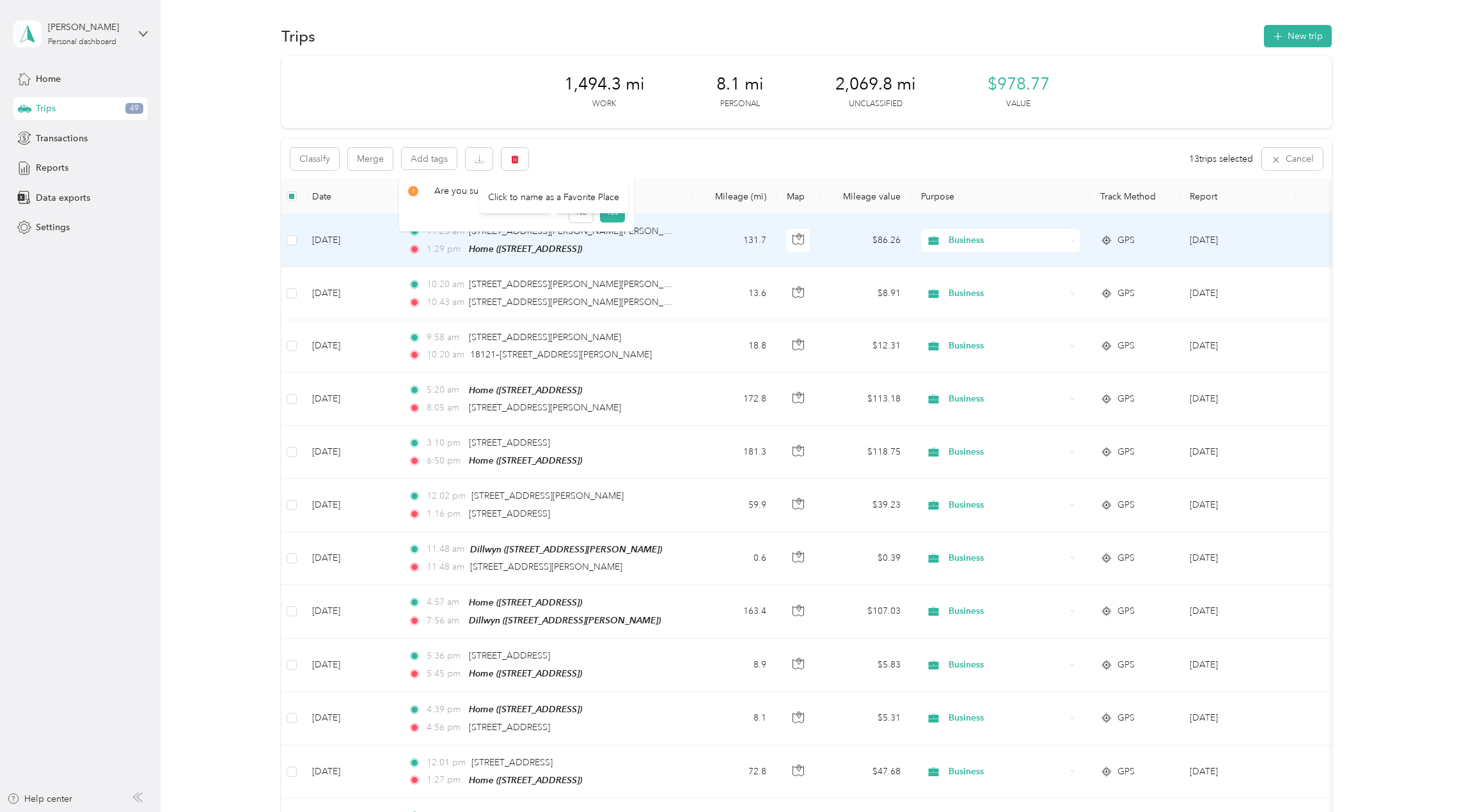
click at [609, 211] on div "Click to name as a Favorite Place" at bounding box center [553, 197] width 149 height 31
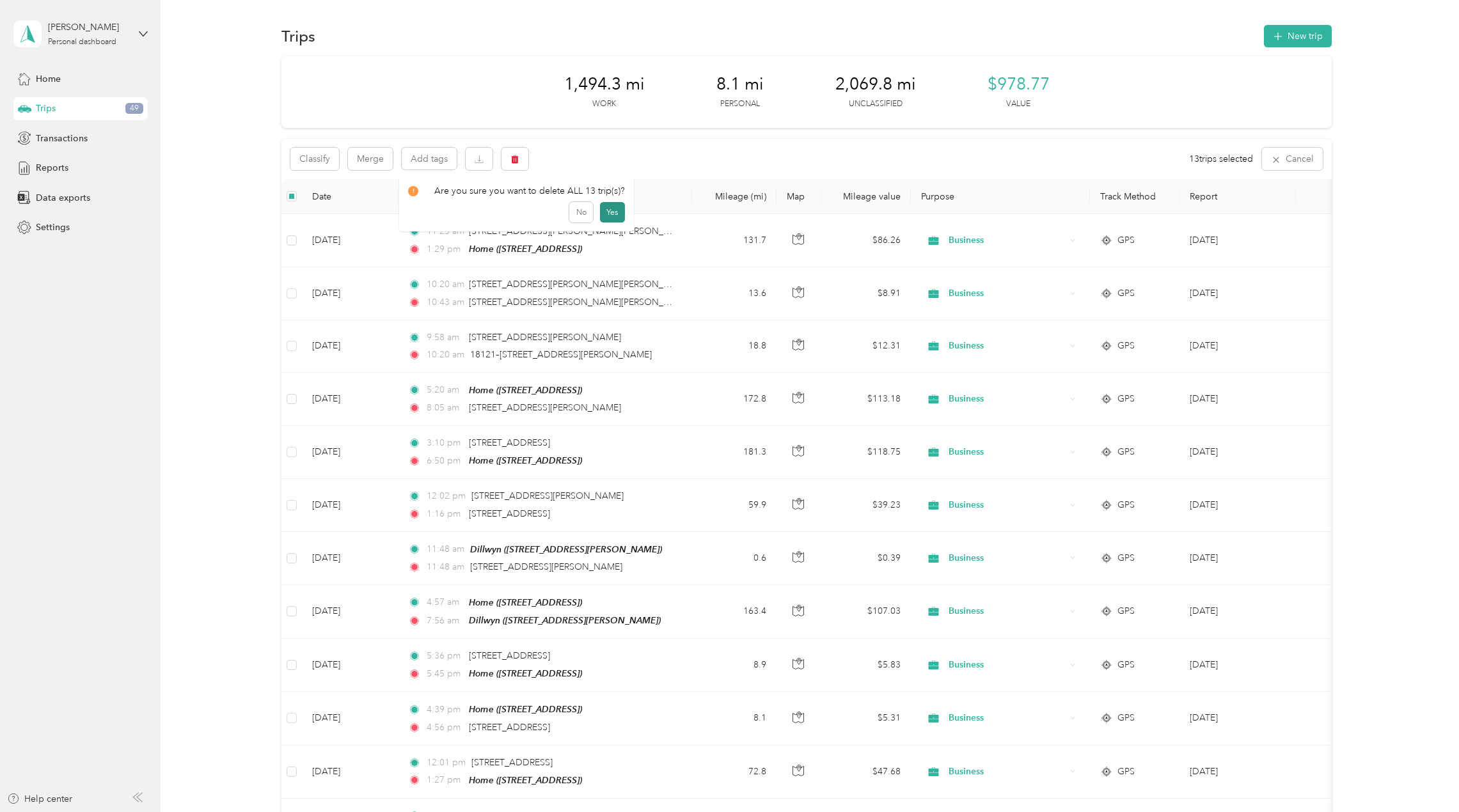
click at [613, 214] on button "Yes" at bounding box center [612, 212] width 25 height 21
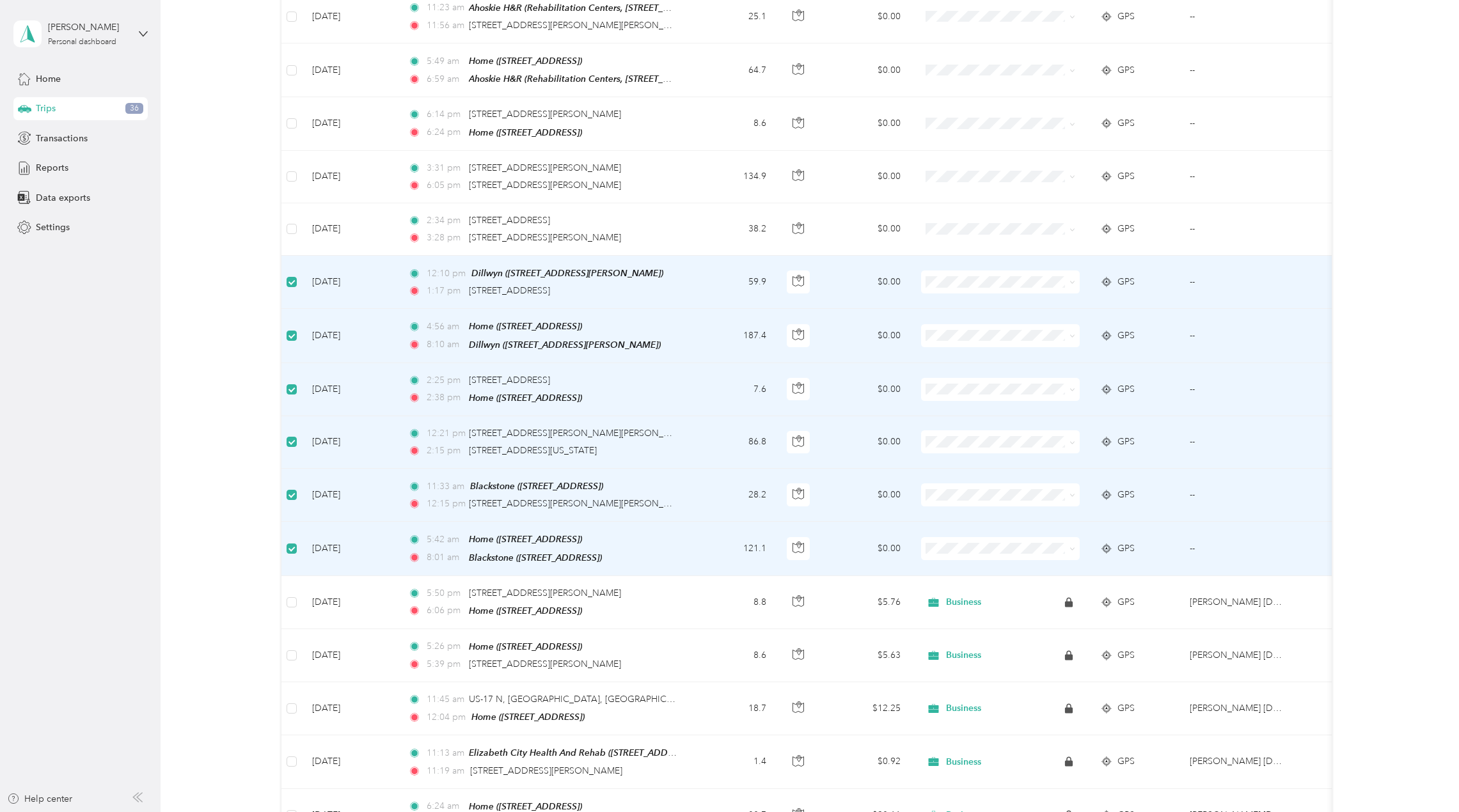
scroll to position [958, 0]
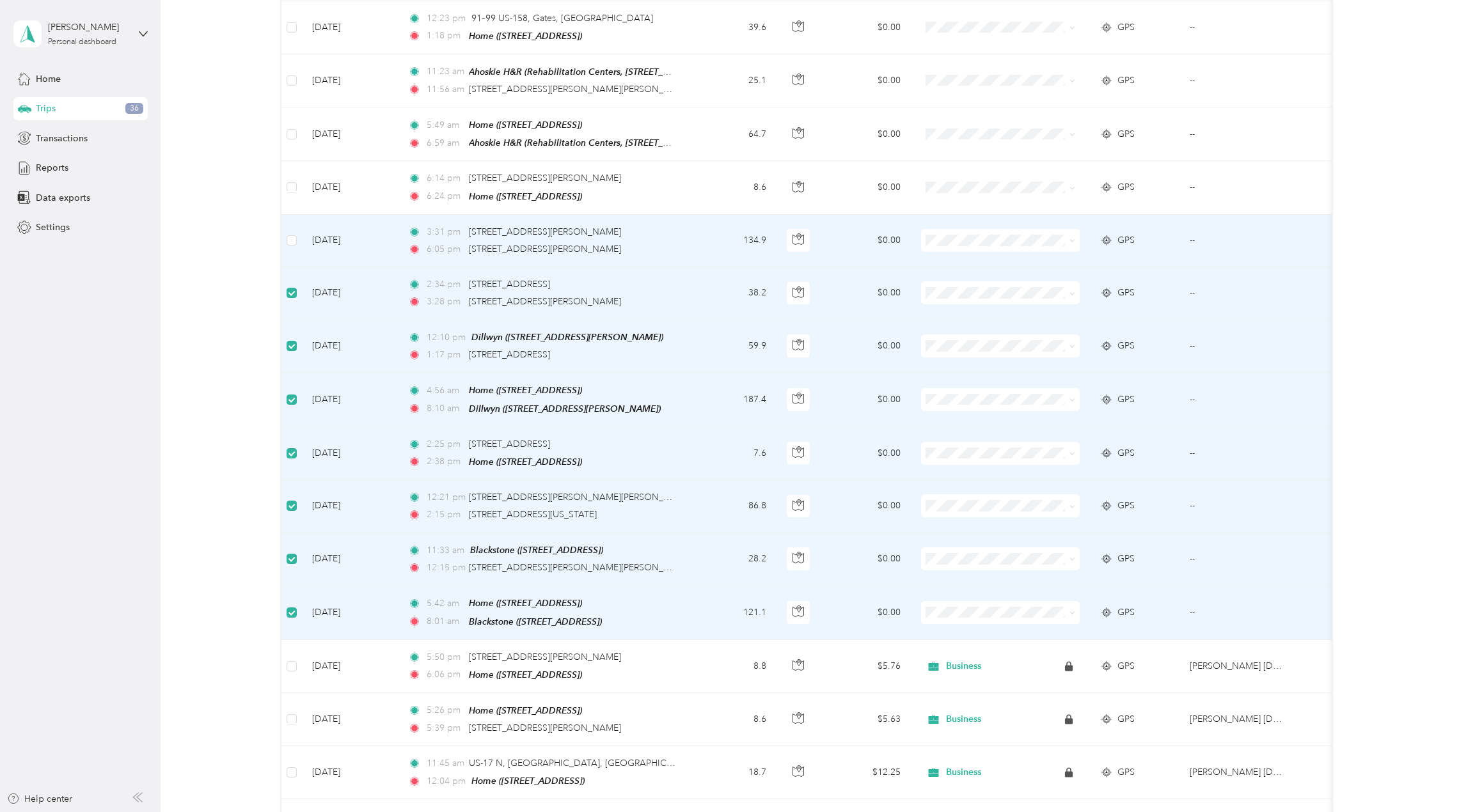
click at [294, 218] on td at bounding box center [291, 241] width 21 height 53
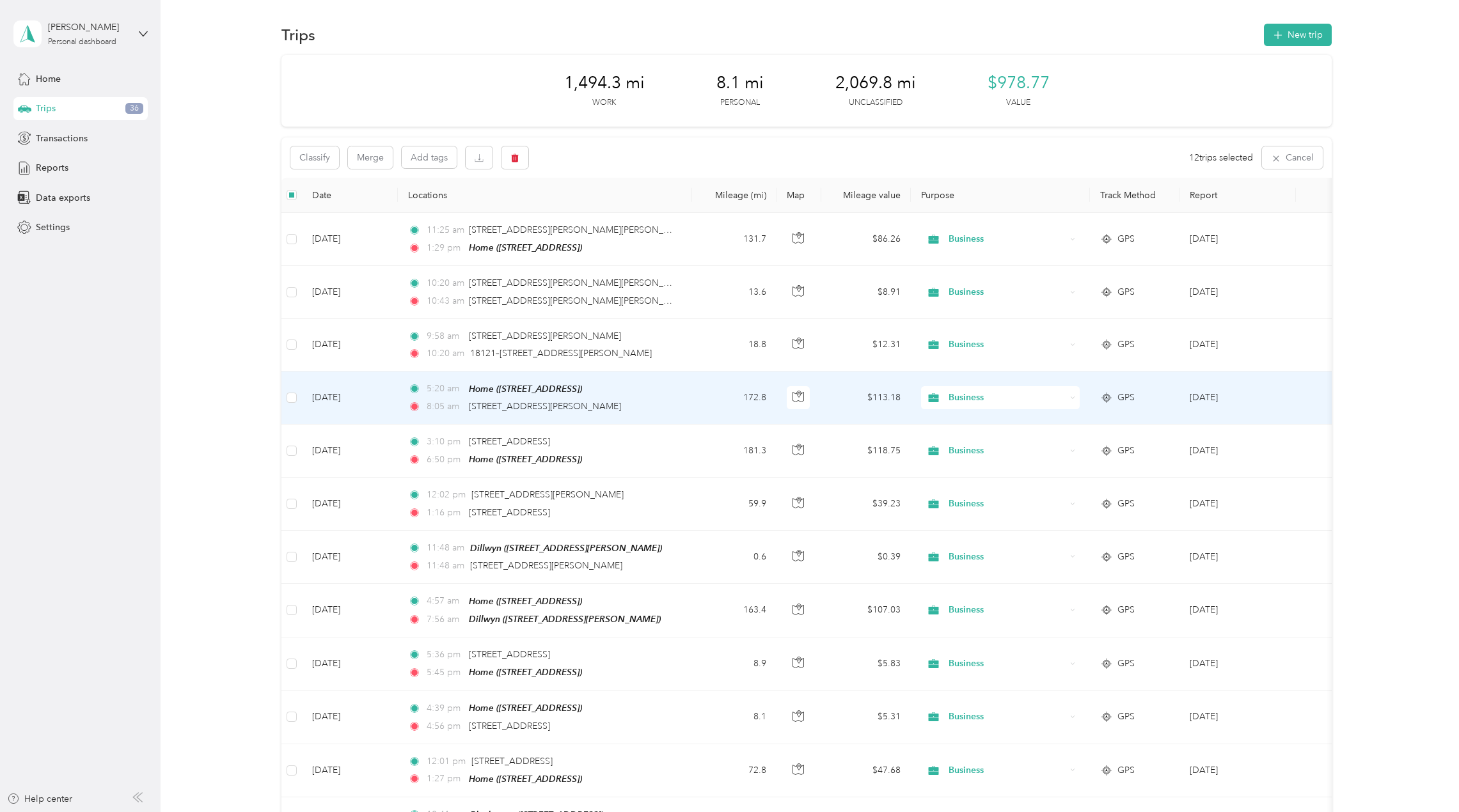
scroll to position [0, 0]
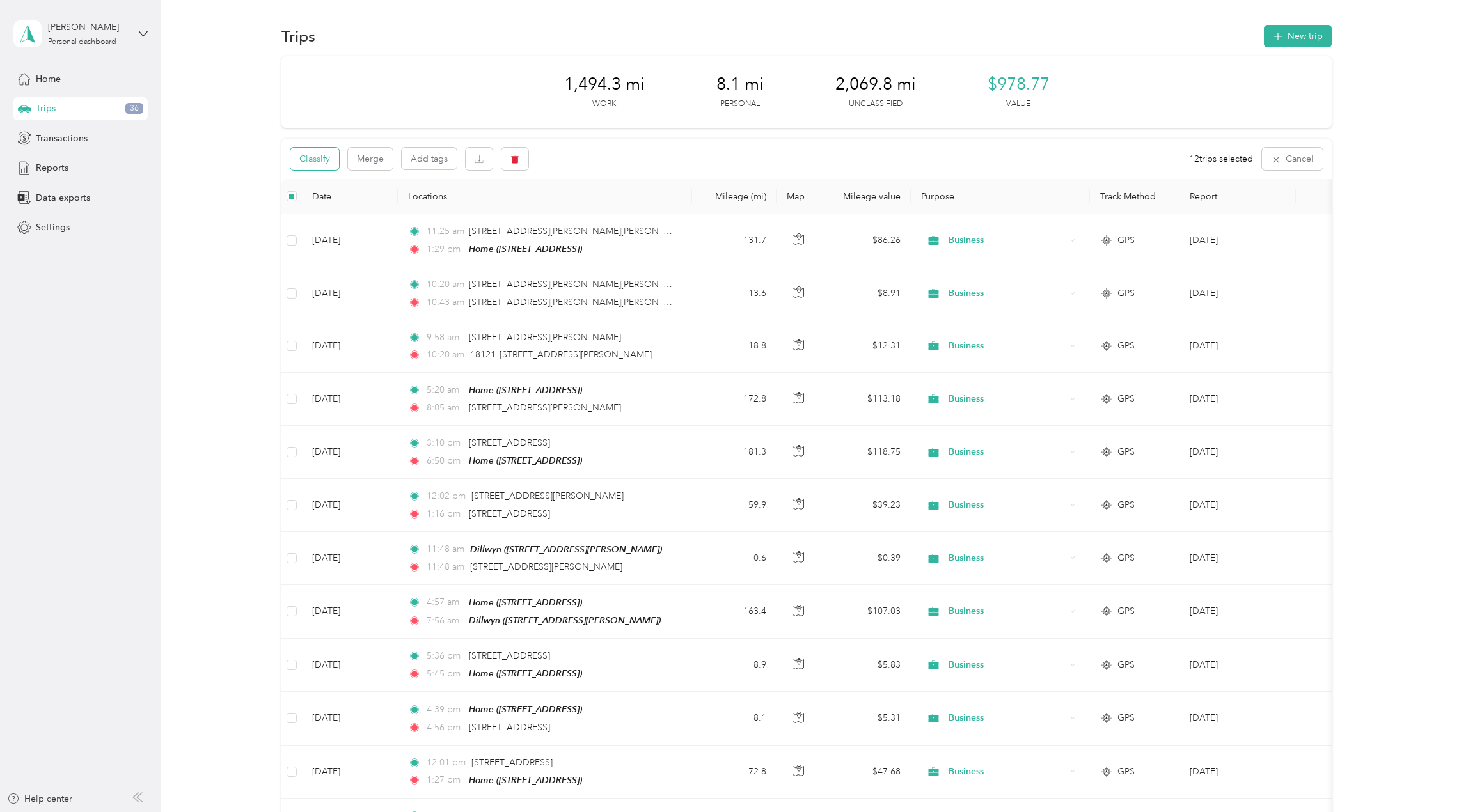
click at [311, 160] on button "Classify" at bounding box center [315, 159] width 49 height 23
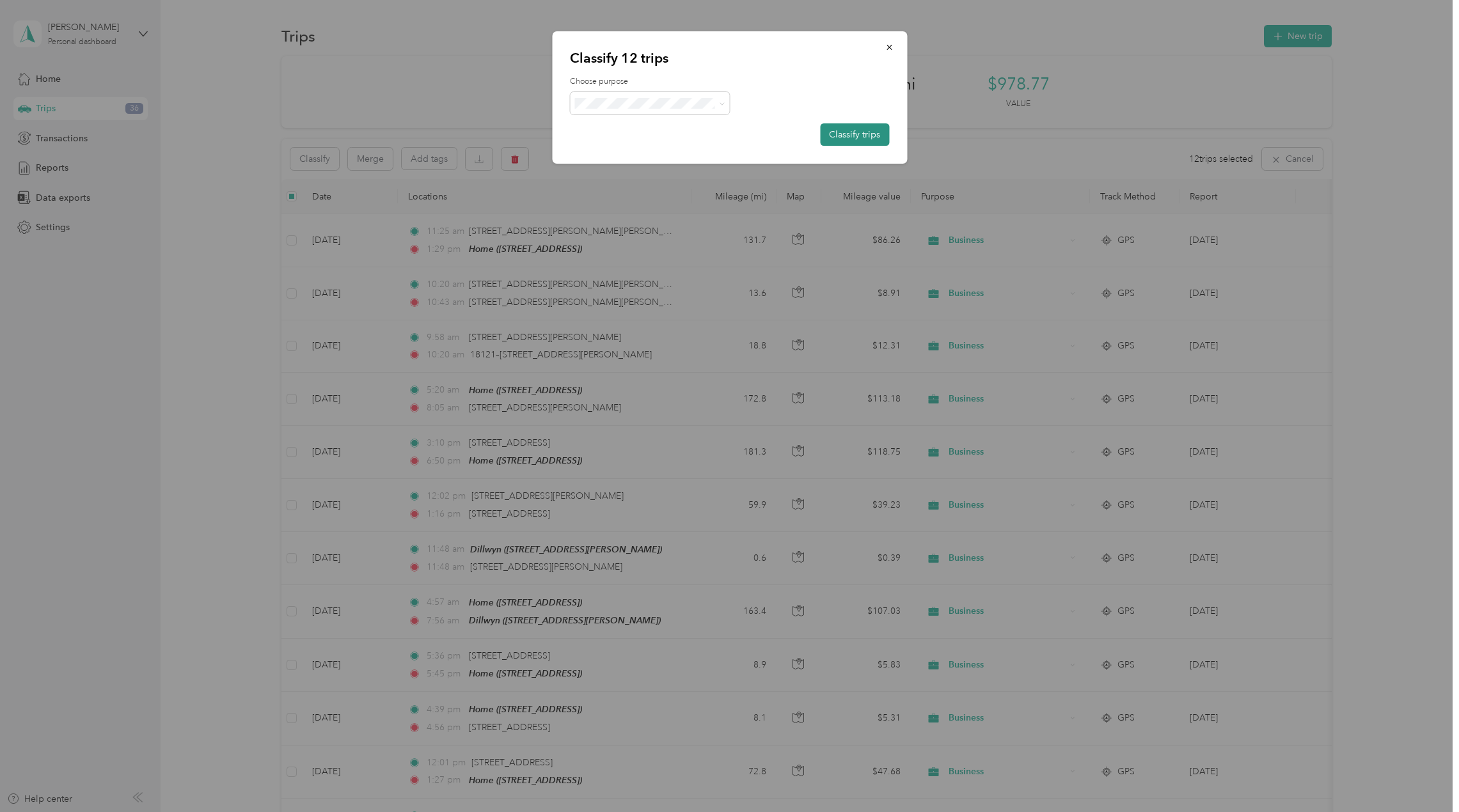
click at [844, 135] on button "Classify trips" at bounding box center [854, 135] width 69 height 23
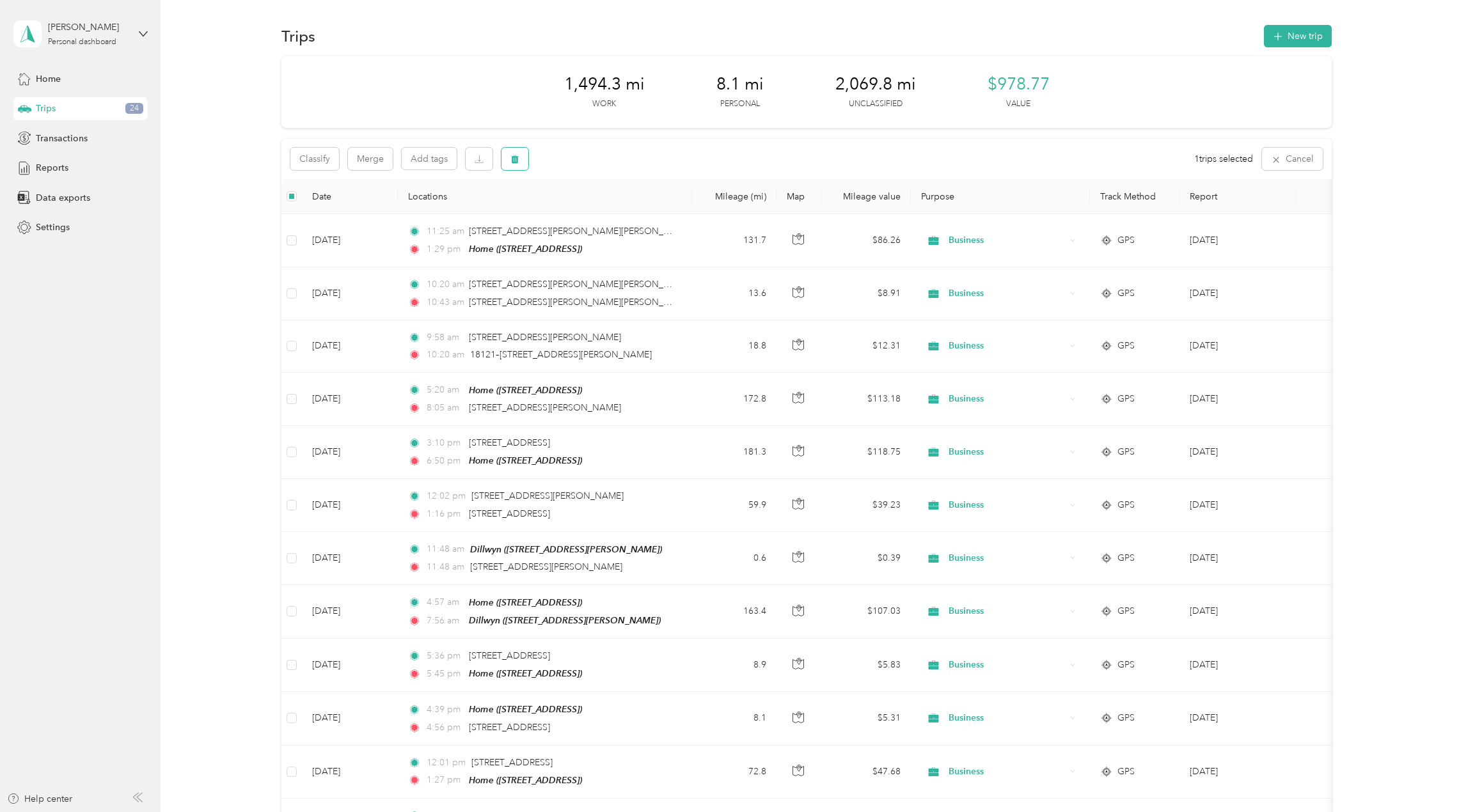
click at [512, 156] on icon "button" at bounding box center [514, 159] width 9 height 9
click at [611, 211] on button "Yes" at bounding box center [609, 212] width 25 height 21
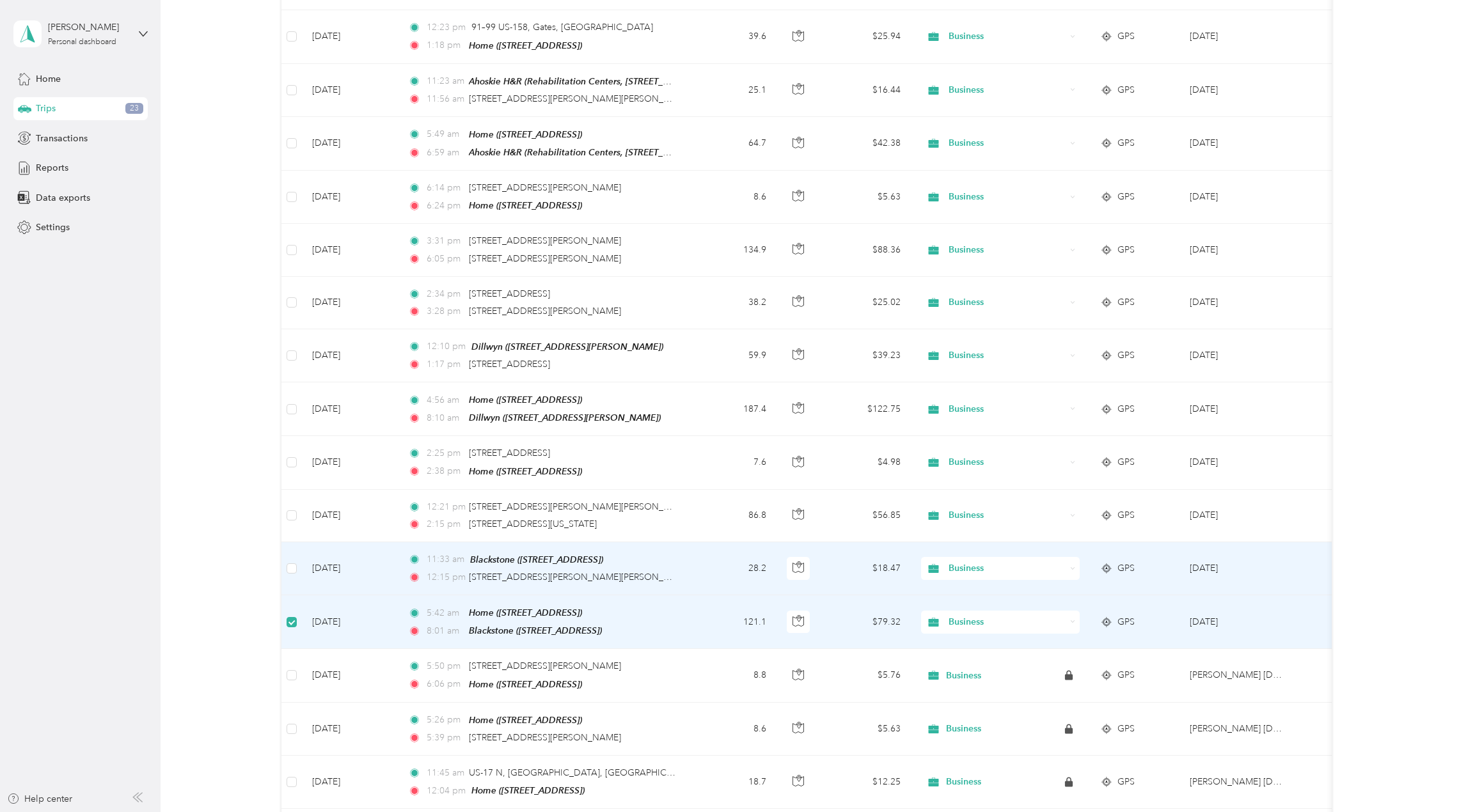
scroll to position [893, 0]
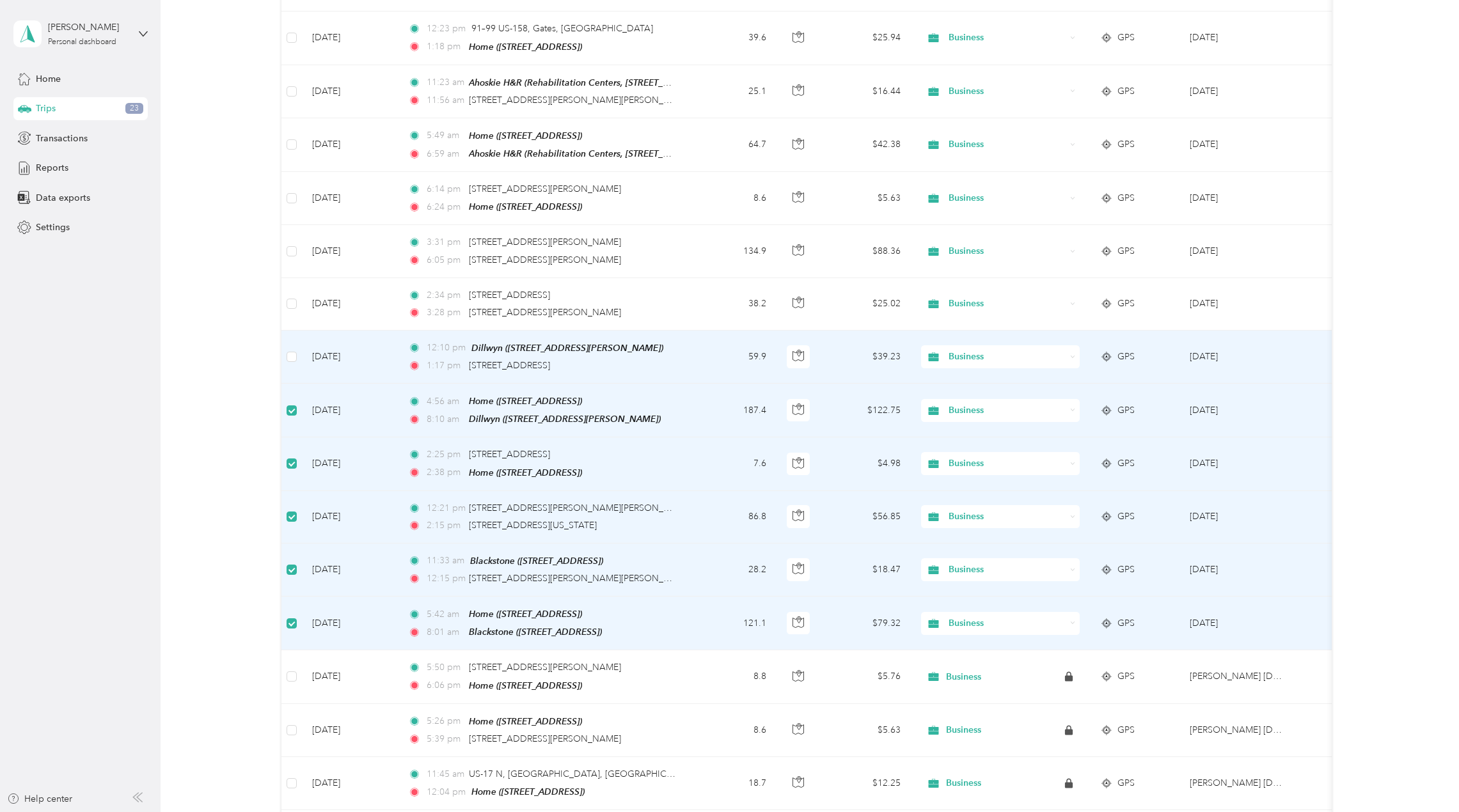
click at [297, 344] on td at bounding box center [291, 357] width 21 height 53
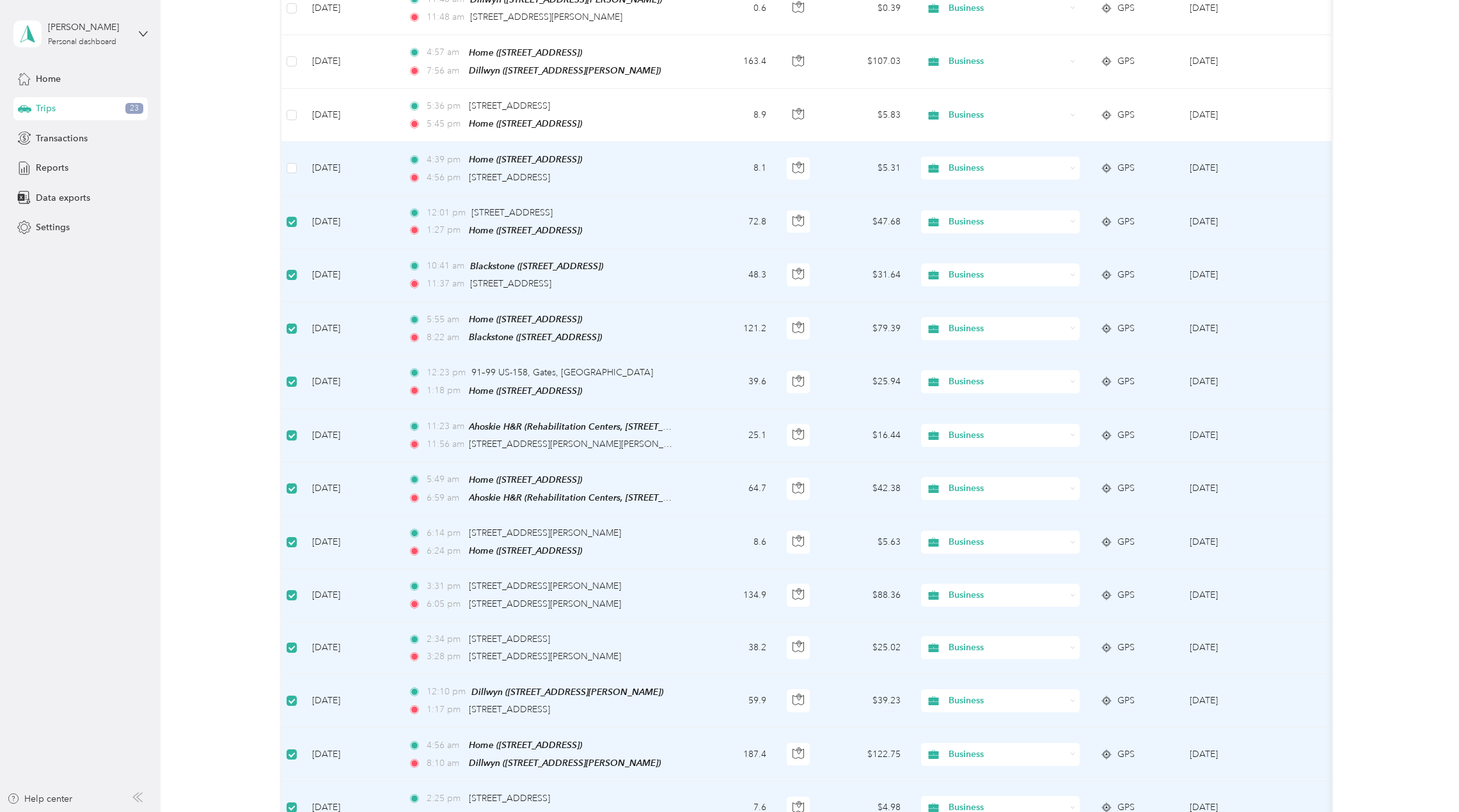
scroll to position [446, 0]
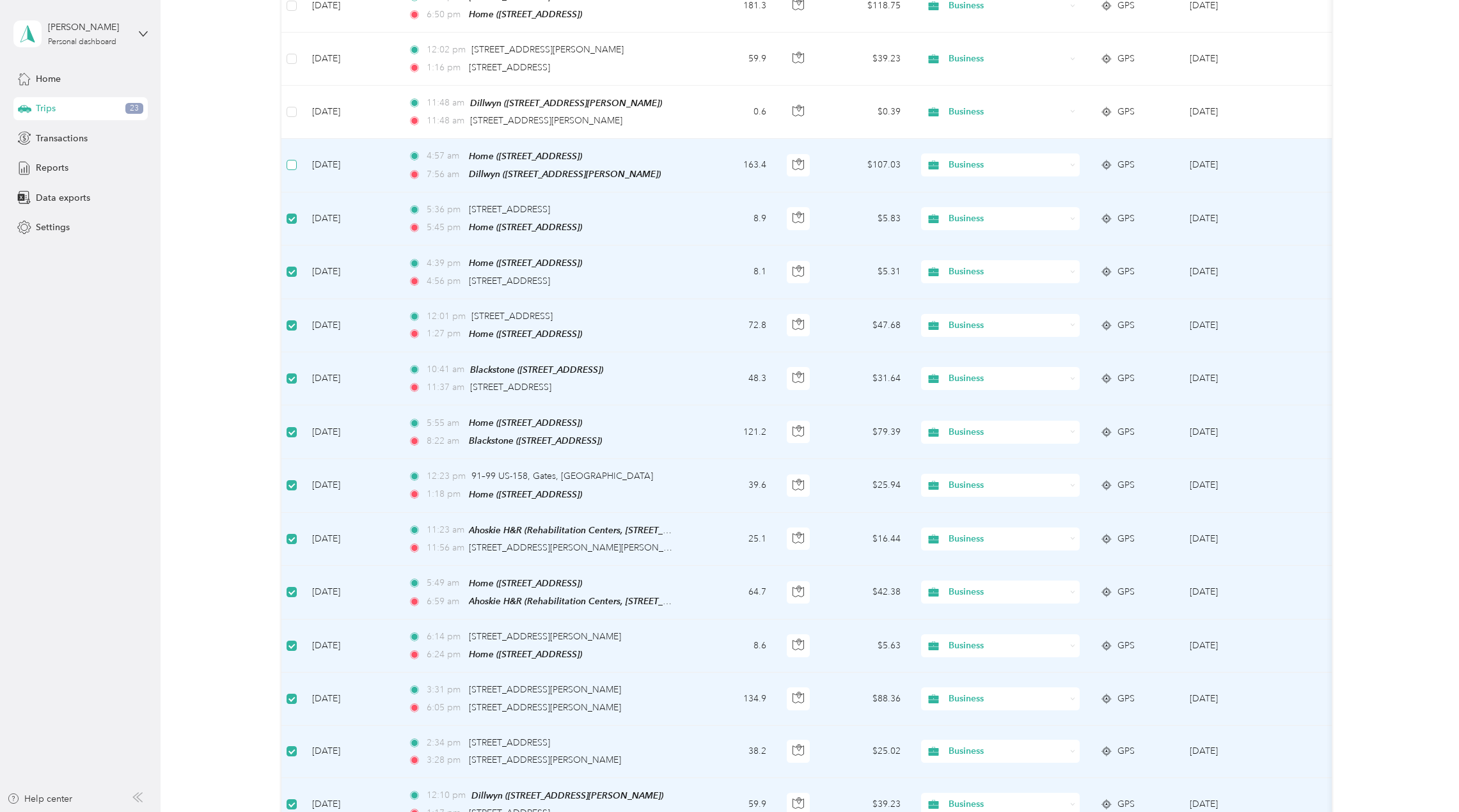
click at [293, 158] on label at bounding box center [291, 164] width 10 height 14
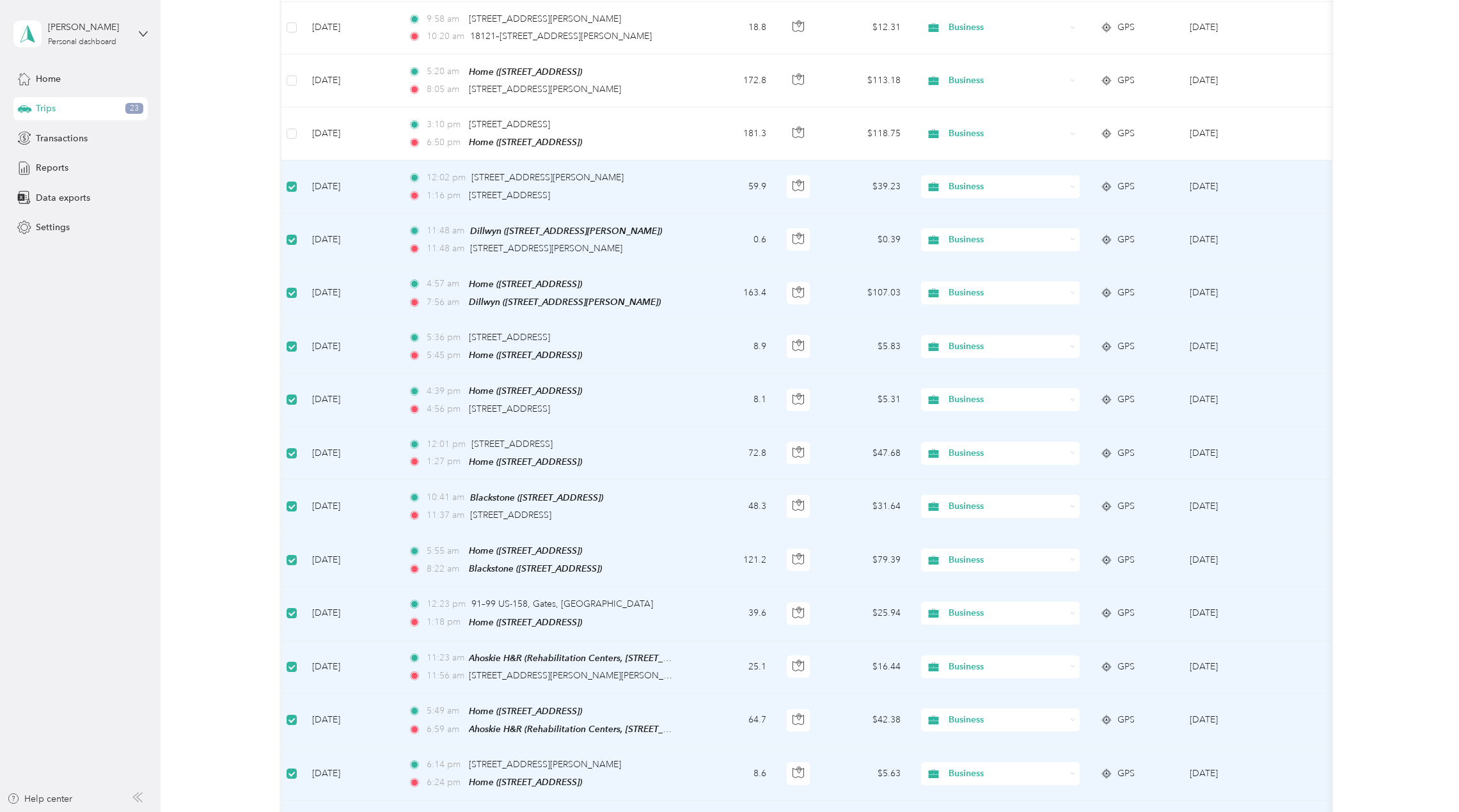
scroll to position [63, 0]
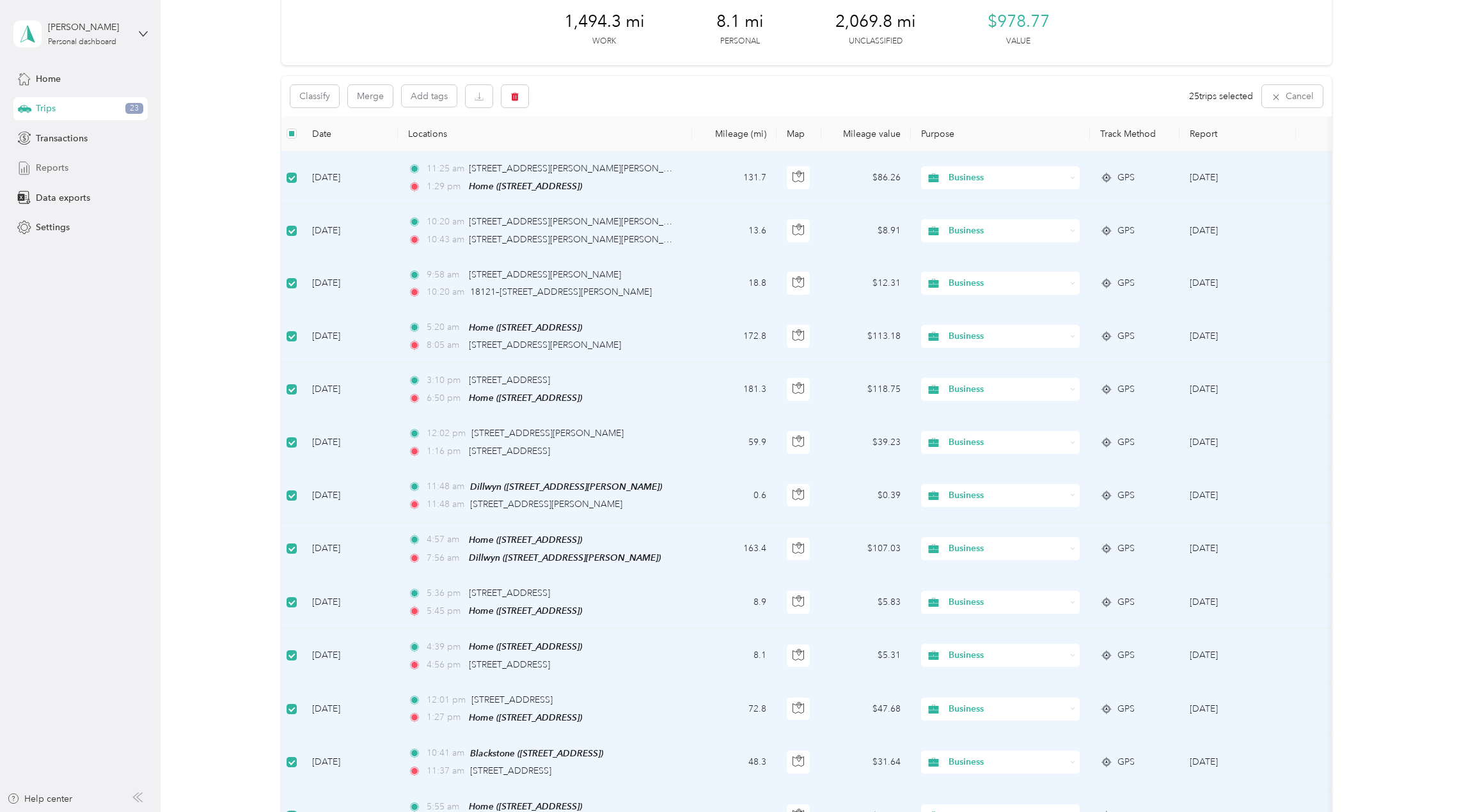
click at [49, 170] on span "Reports" at bounding box center [52, 168] width 33 height 13
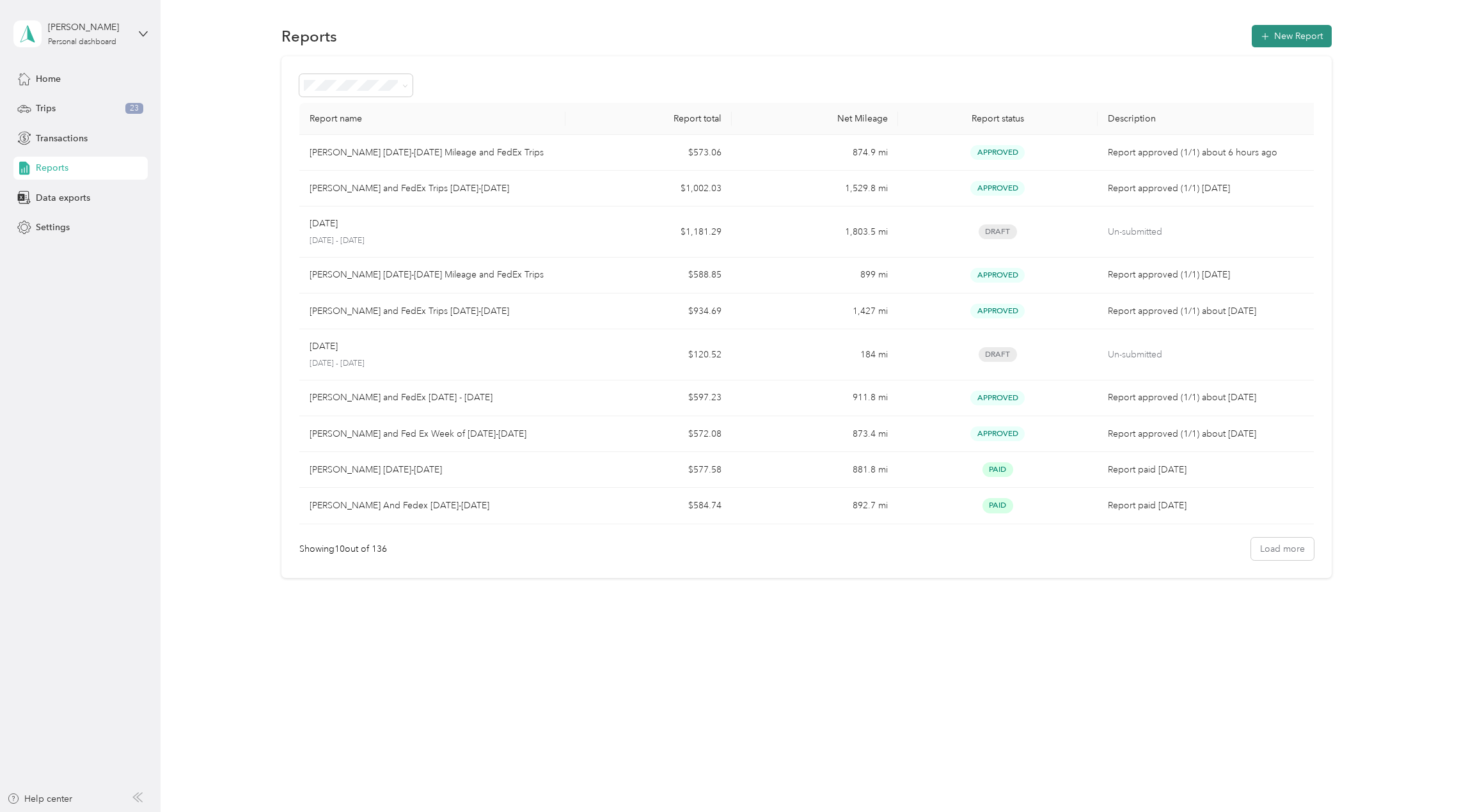
click at [1288, 39] on button "New Report" at bounding box center [1292, 36] width 80 height 23
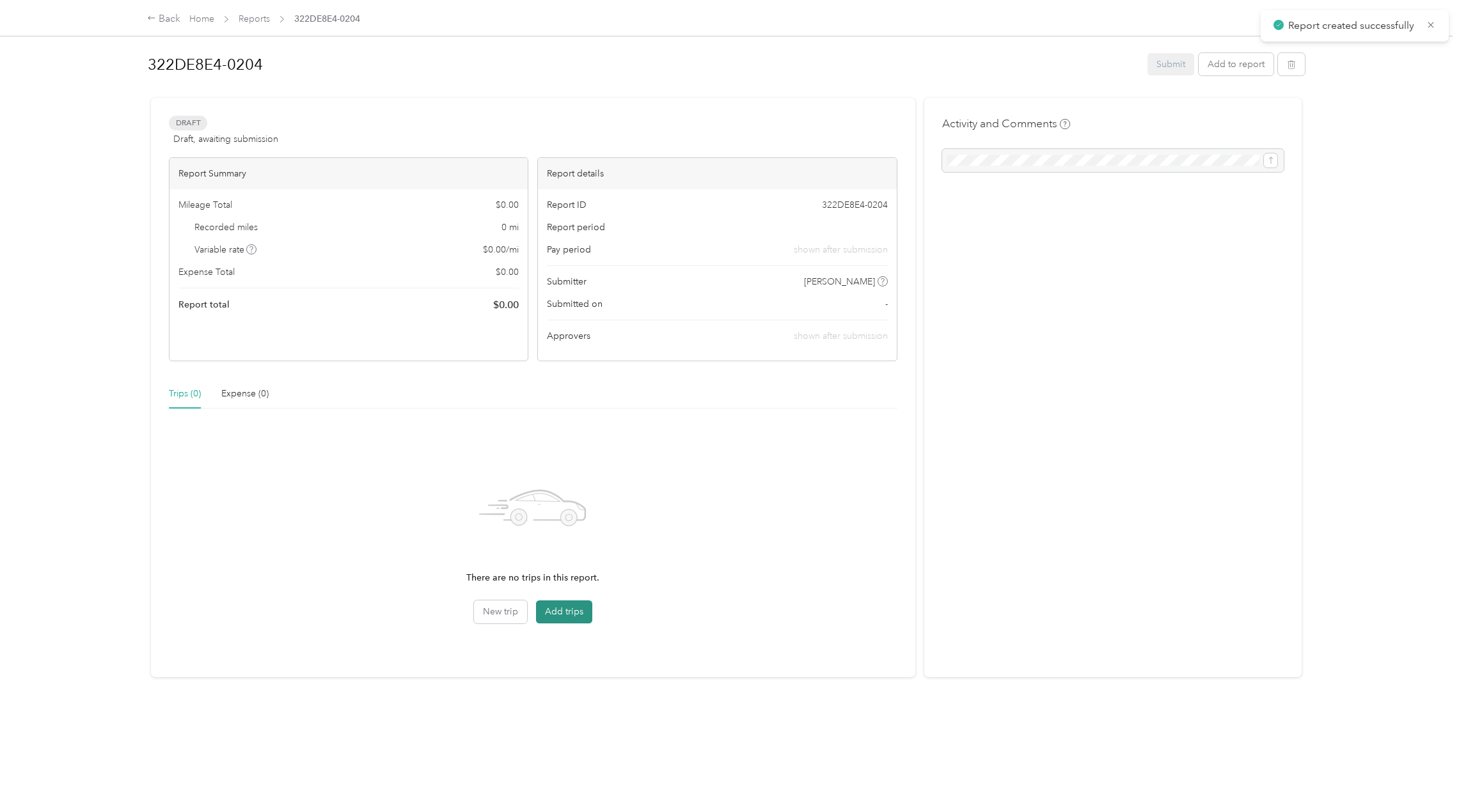
click at [576, 614] on button "Add trips" at bounding box center [564, 612] width 56 height 23
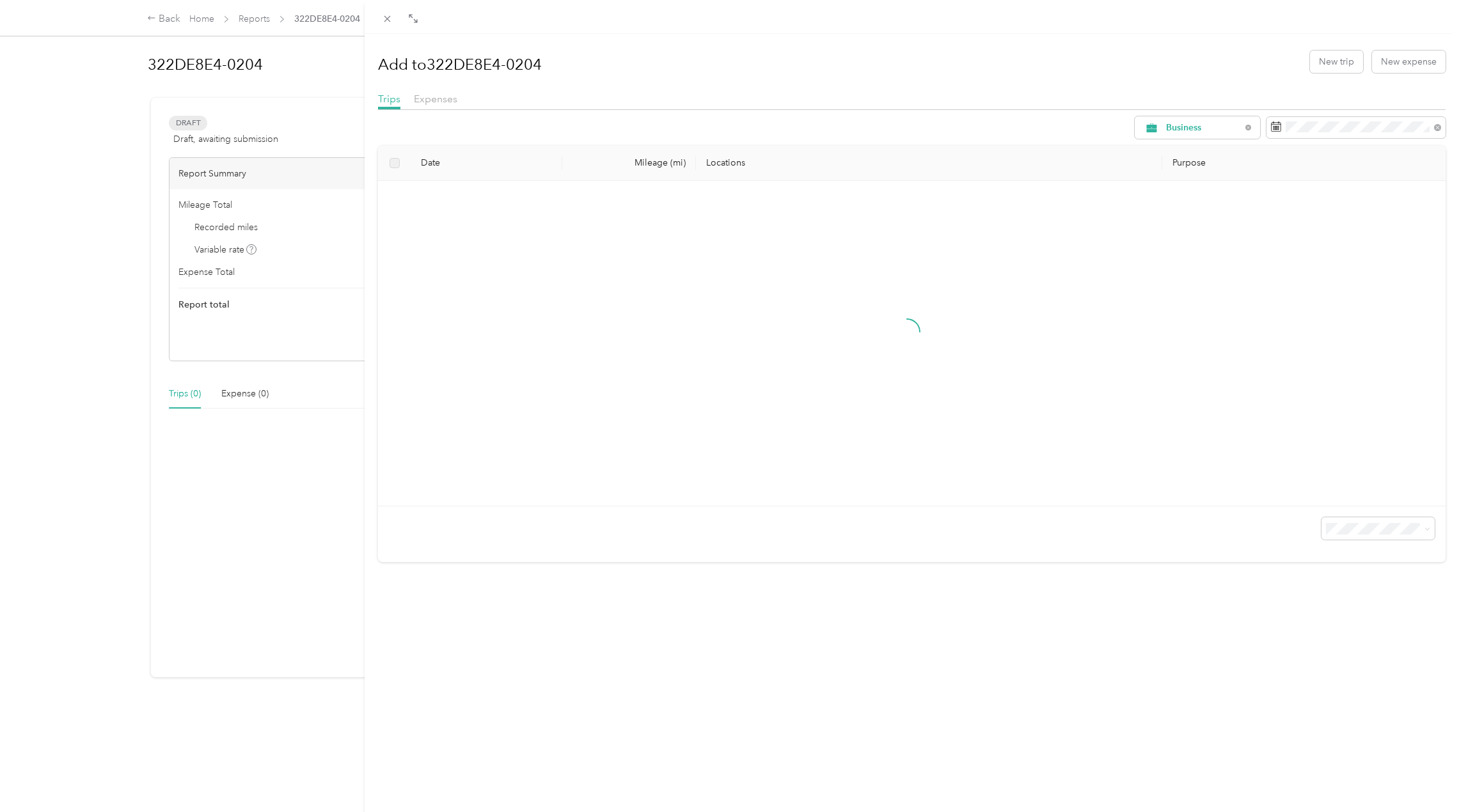
click at [548, 60] on div "Add to 322DE8E4-0204 New trip New expense" at bounding box center [912, 61] width 1068 height 37
drag, startPoint x: 544, startPoint y: 62, endPoint x: 373, endPoint y: 68, distance: 171.1
click at [373, 68] on div "Add to 322DE8E4-0204 New trip New expense Trips Expenses Business Date Mileage …" at bounding box center [912, 440] width 1094 height 812
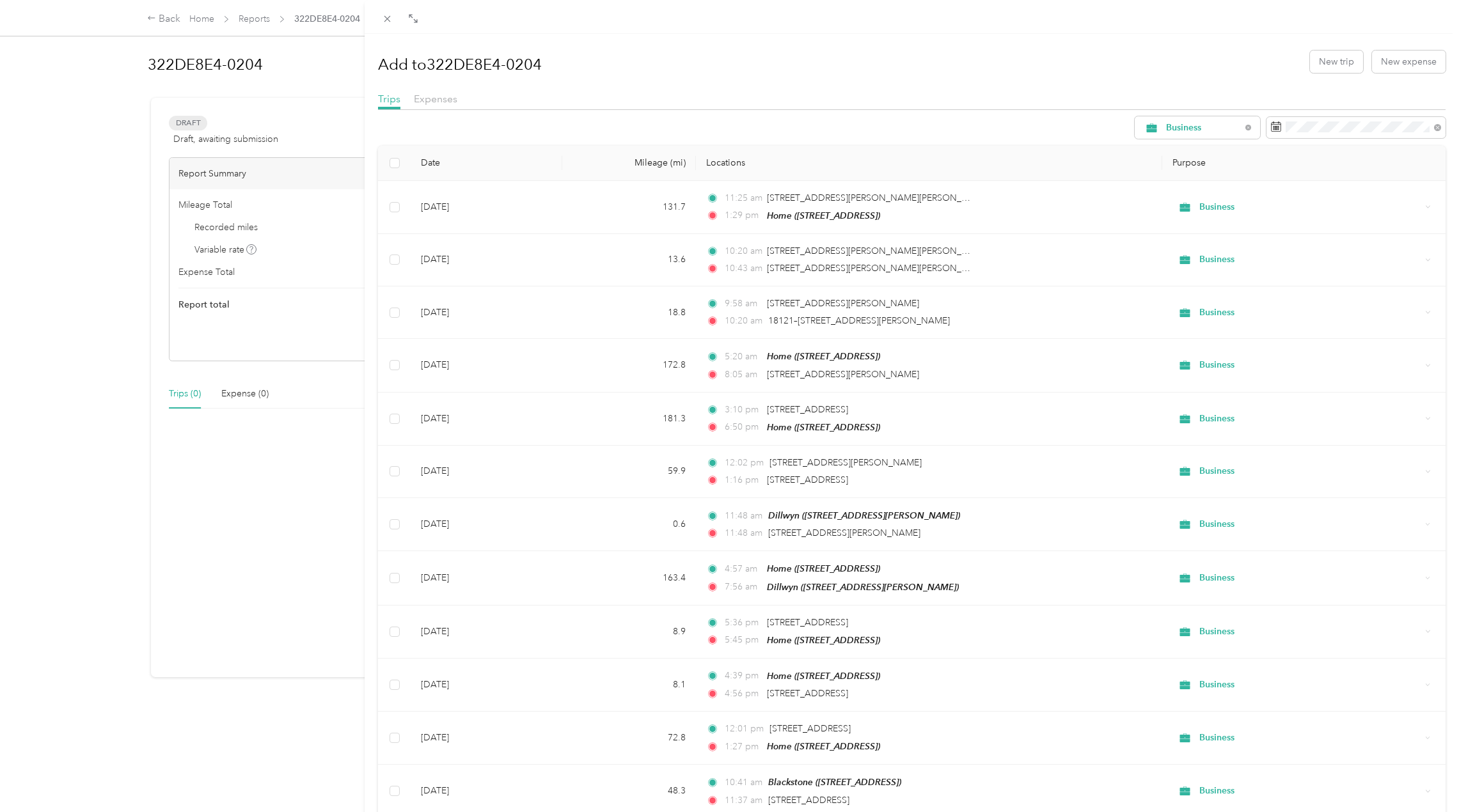
click at [267, 58] on div "Add to 322DE8E4-0204 New trip New expense Trips Expenses Business Date Mileage …" at bounding box center [730, 406] width 1459 height 812
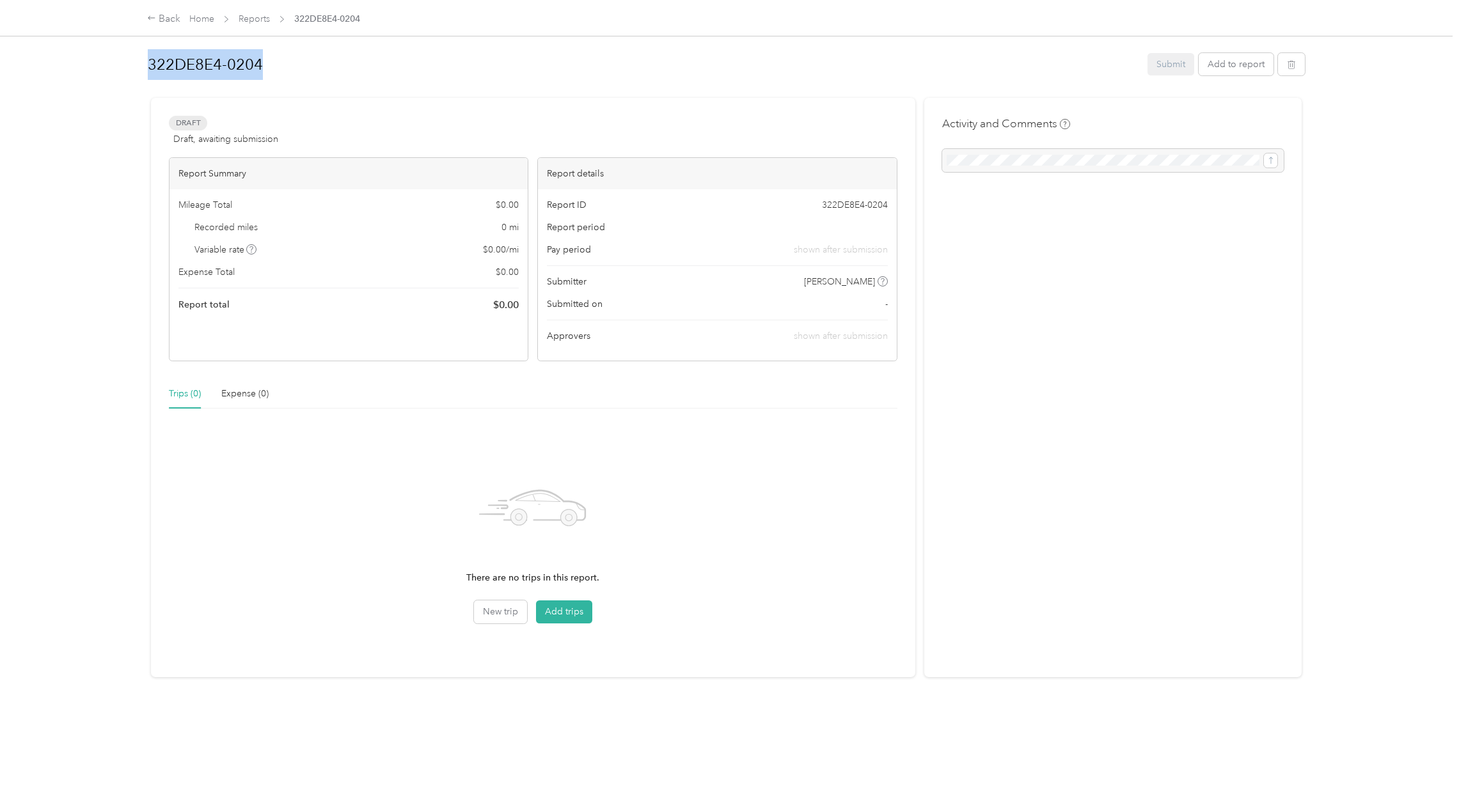
drag, startPoint x: 261, startPoint y: 63, endPoint x: 95, endPoint y: 55, distance: 166.2
click at [95, 55] on div "Back Home Reports 322DE8E4-0204 322DE8E4-0204 Submit Add to report Draft Draft,…" at bounding box center [726, 406] width 1452 height 812
click at [169, 104] on div "Rename" at bounding box center [174, 102] width 51 height 31
click at [283, 59] on h1 "322DE8E4-0204" at bounding box center [643, 65] width 991 height 31
click at [551, 616] on button "Add trips" at bounding box center [564, 612] width 56 height 23
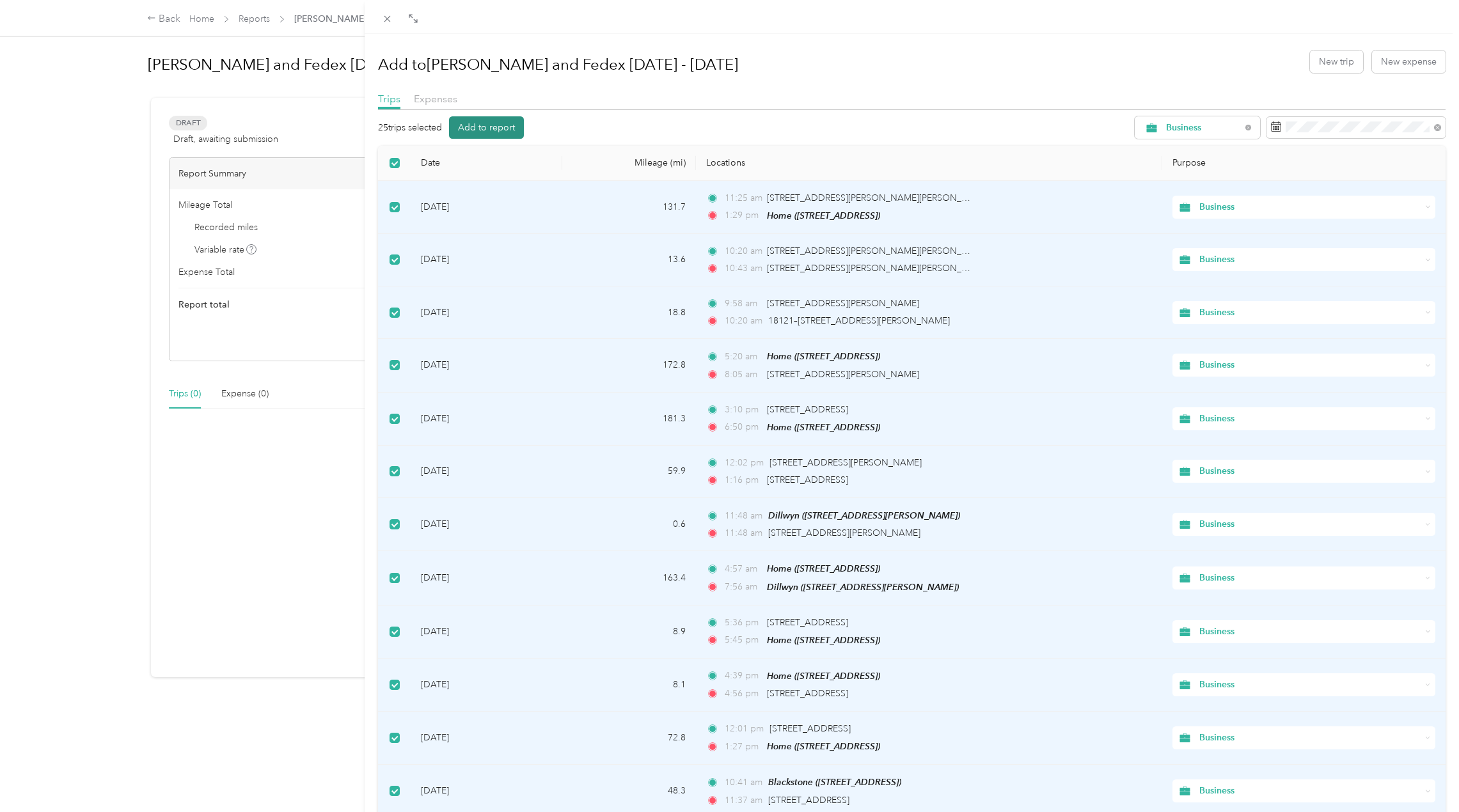
click at [485, 130] on button "Add to report" at bounding box center [486, 128] width 75 height 23
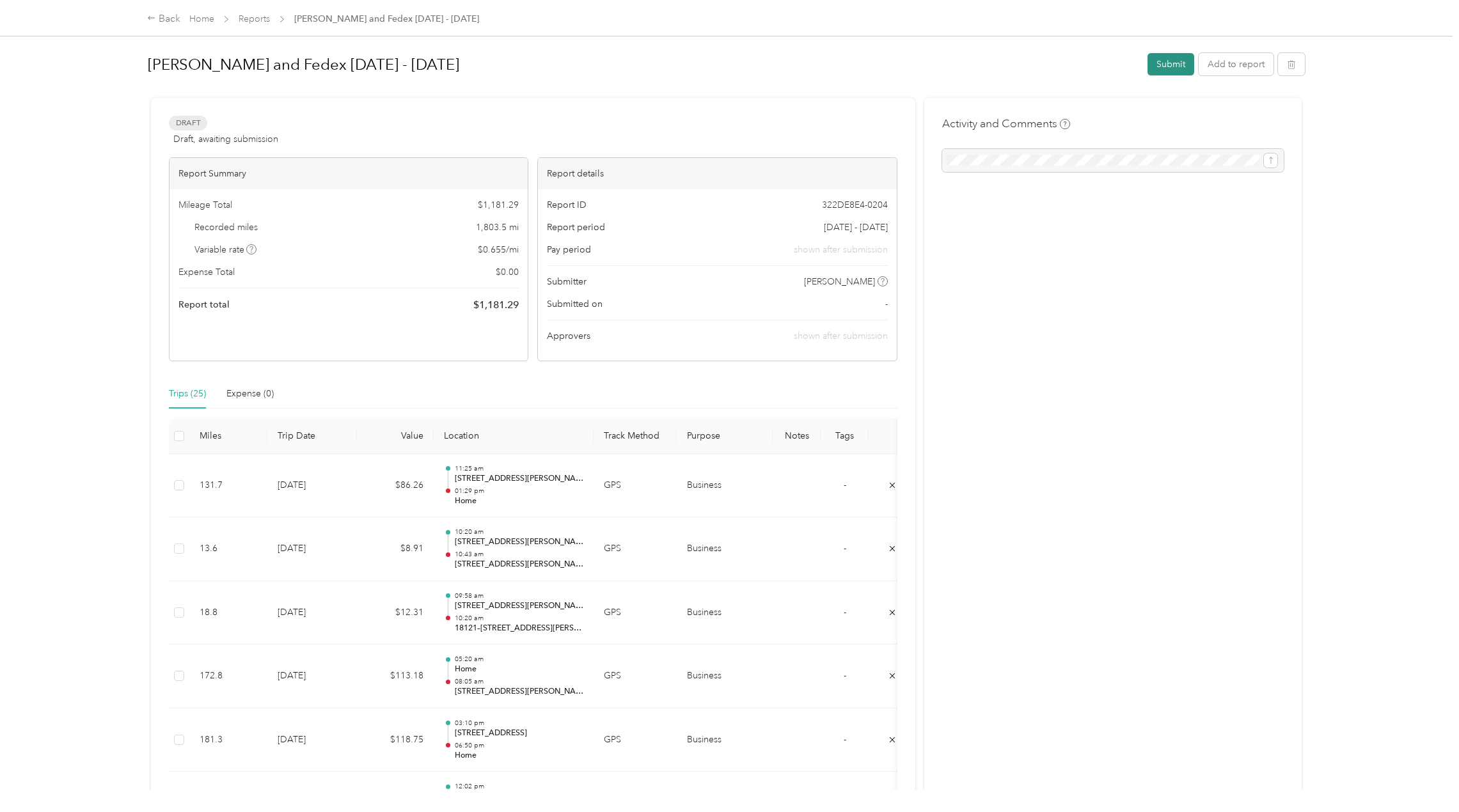
click at [1173, 67] on button "Submit" at bounding box center [1171, 64] width 47 height 23
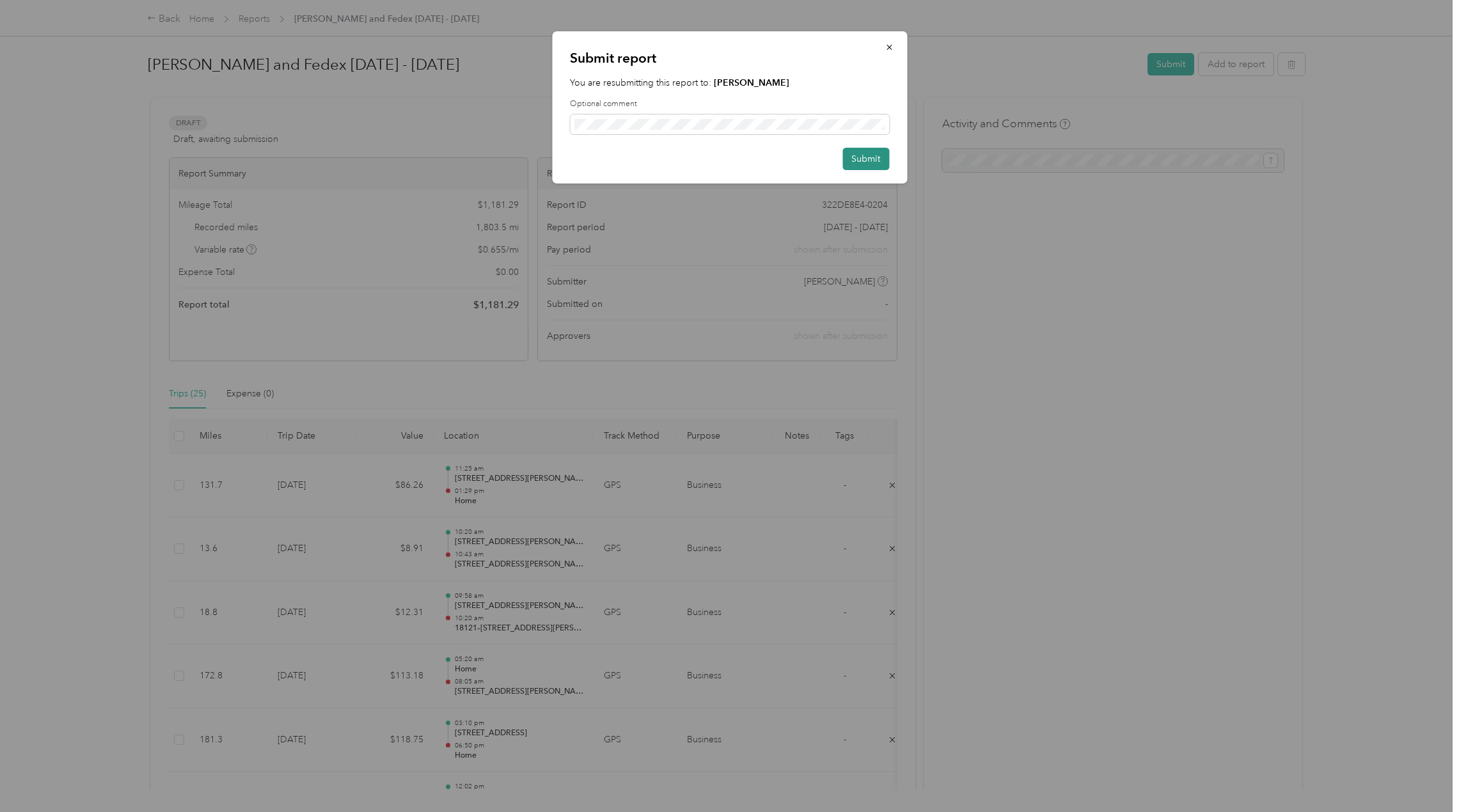
click at [852, 160] on button "Submit" at bounding box center [866, 159] width 47 height 23
